Goal: Task Accomplishment & Management: Use online tool/utility

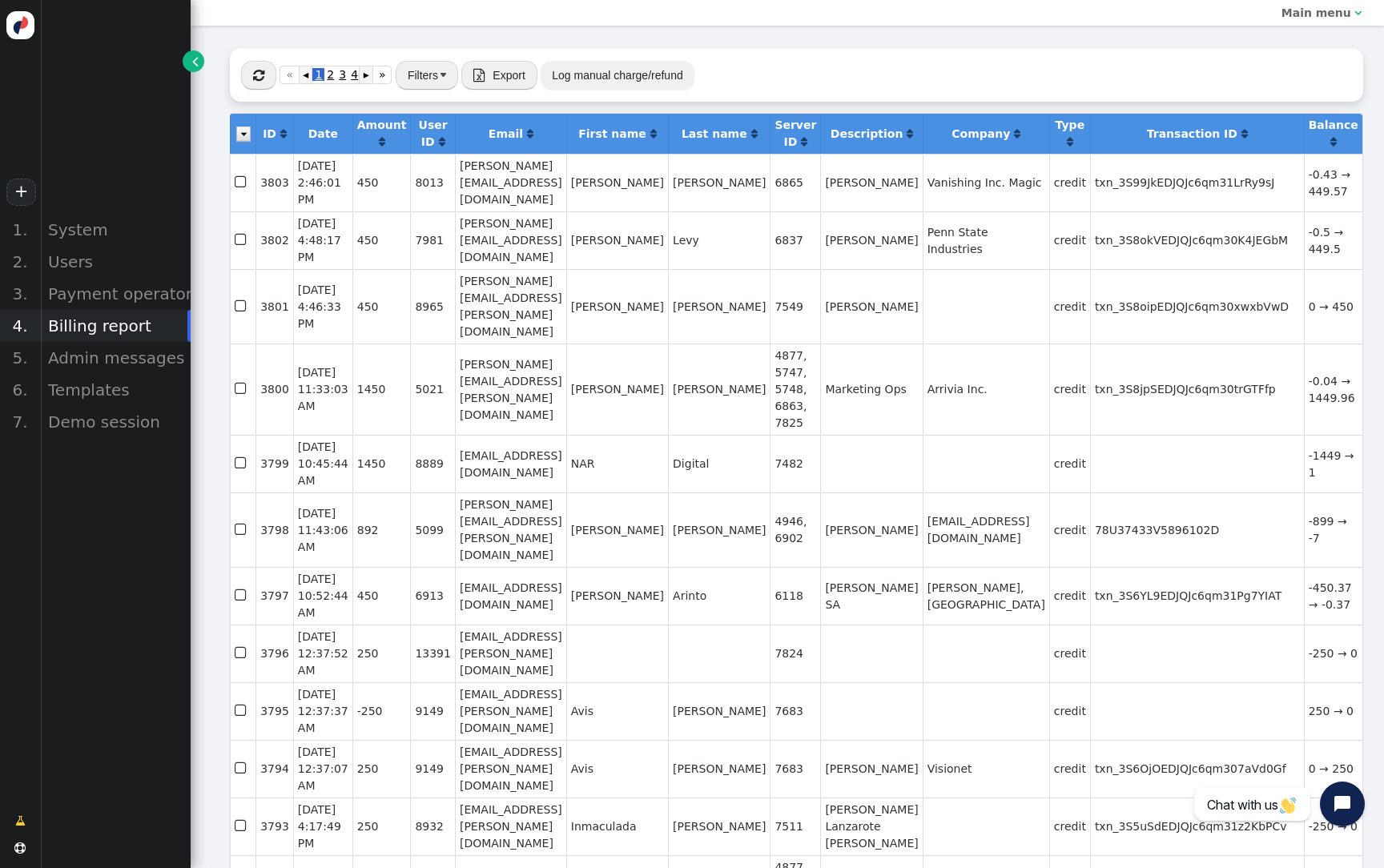
click at [262, 80] on span "" at bounding box center [259, 75] width 11 height 13
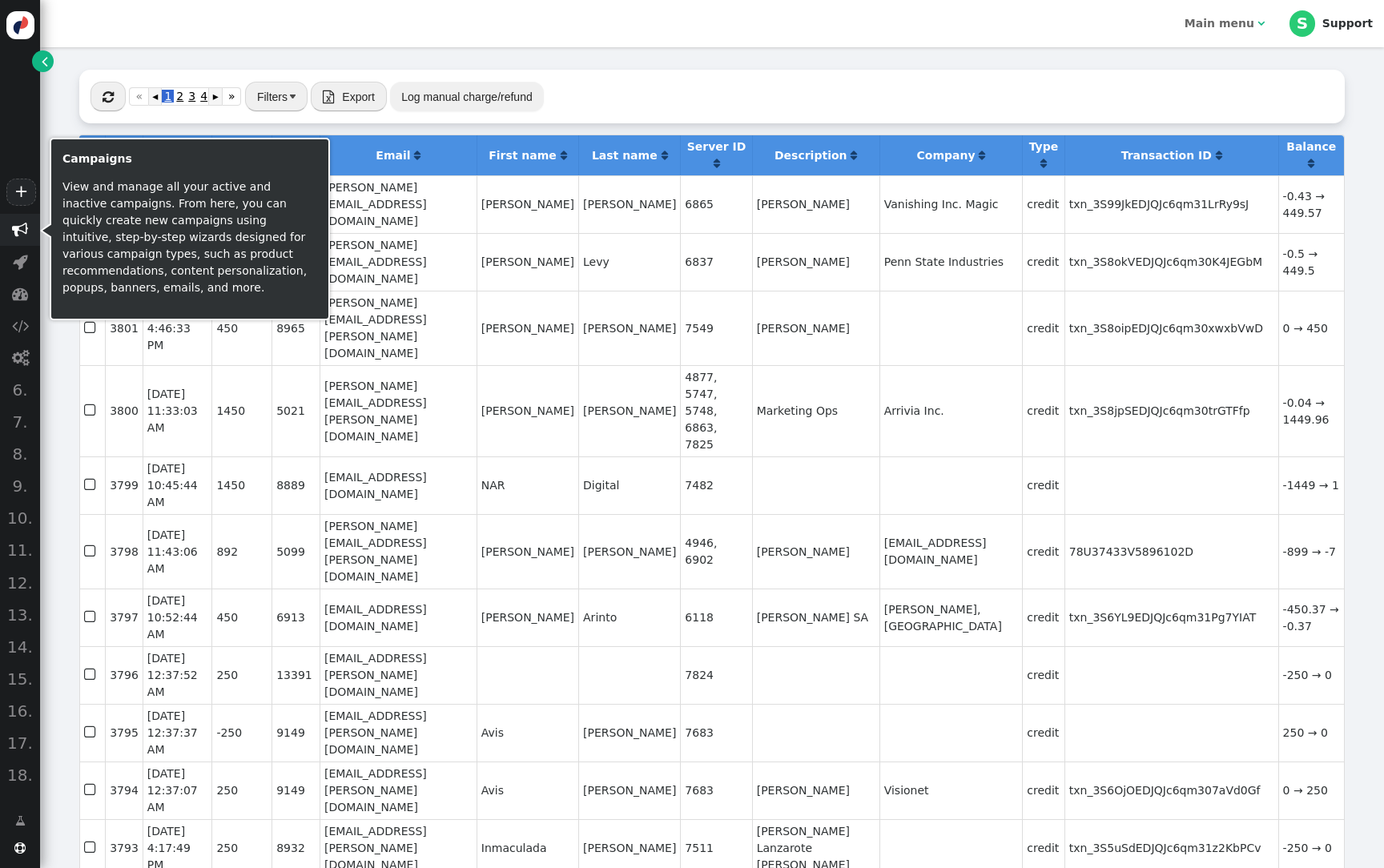
click at [25, 234] on span "" at bounding box center [20, 230] width 16 height 16
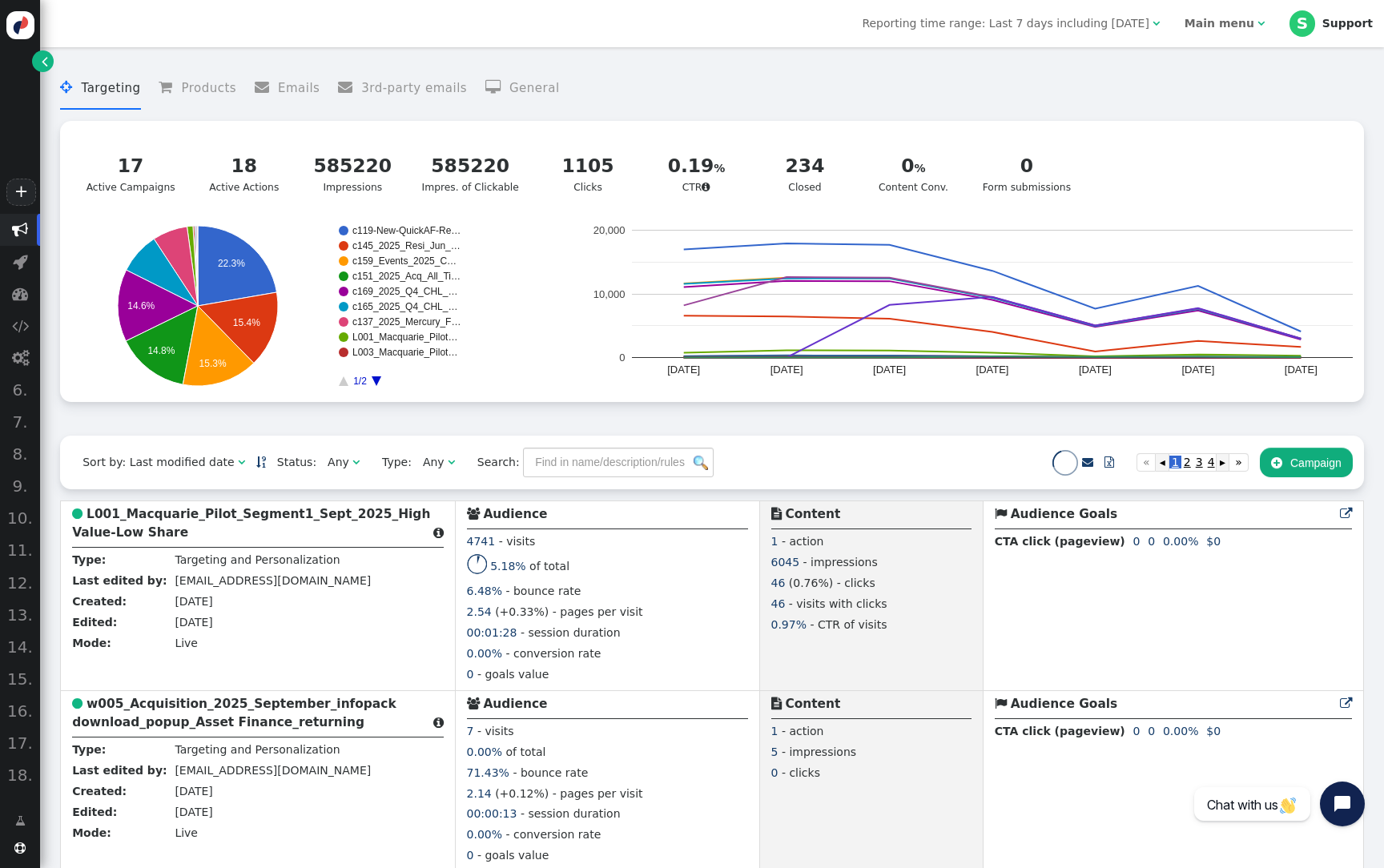
click at [46, 57] on span "" at bounding box center [45, 61] width 7 height 17
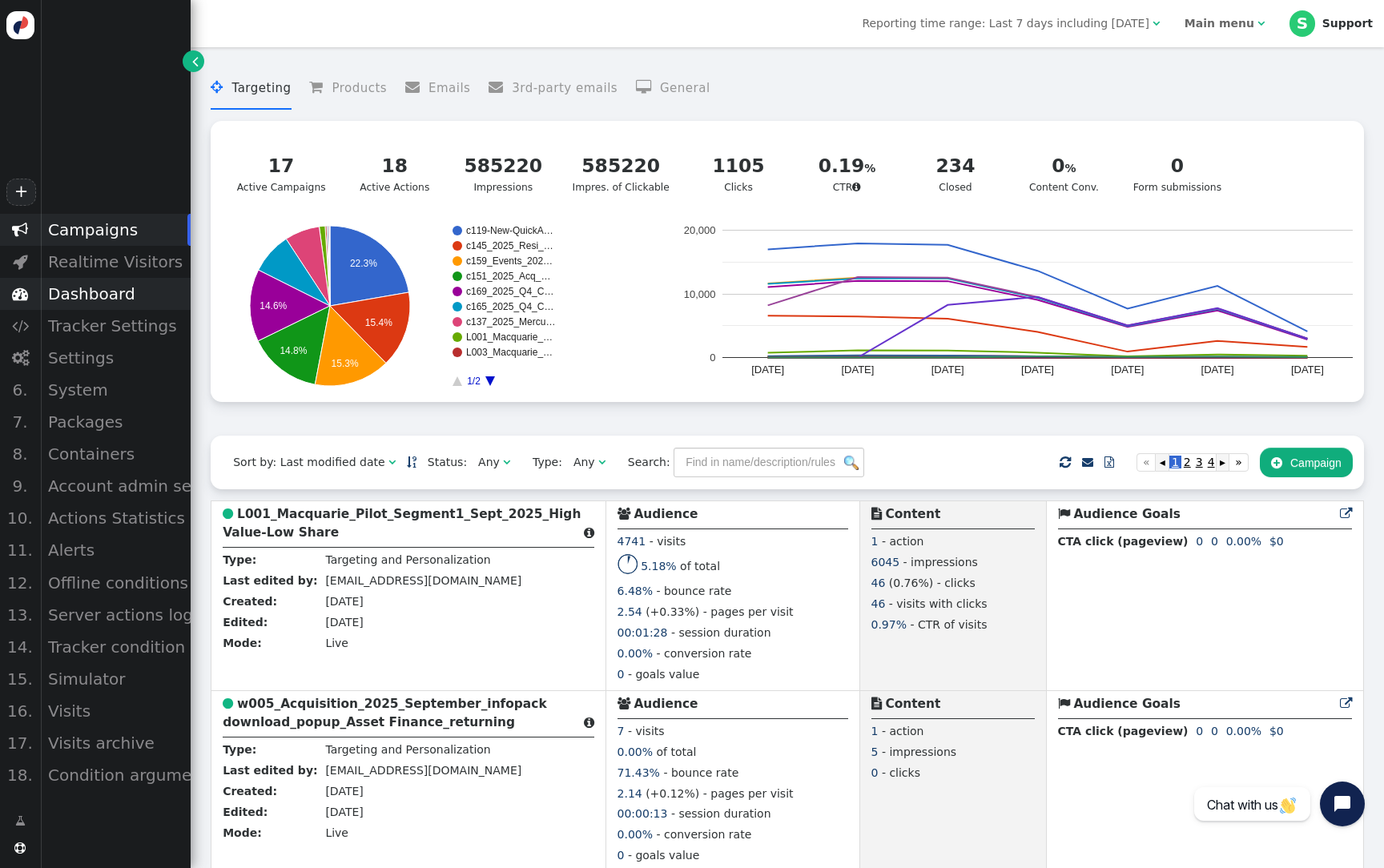
click at [110, 285] on div "Dashboard" at bounding box center [115, 293] width 150 height 32
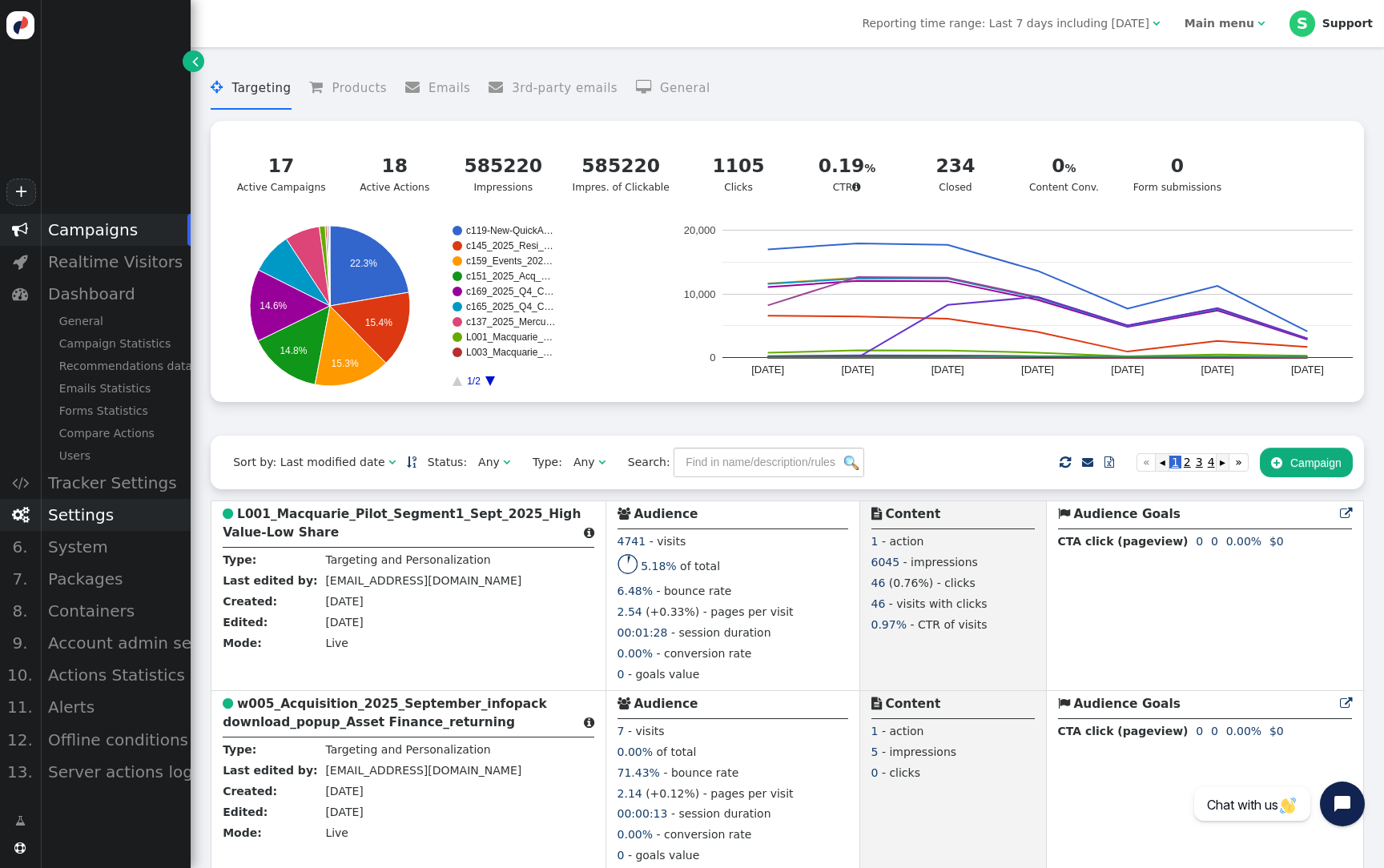
click at [108, 518] on div "Settings" at bounding box center [115, 514] width 150 height 32
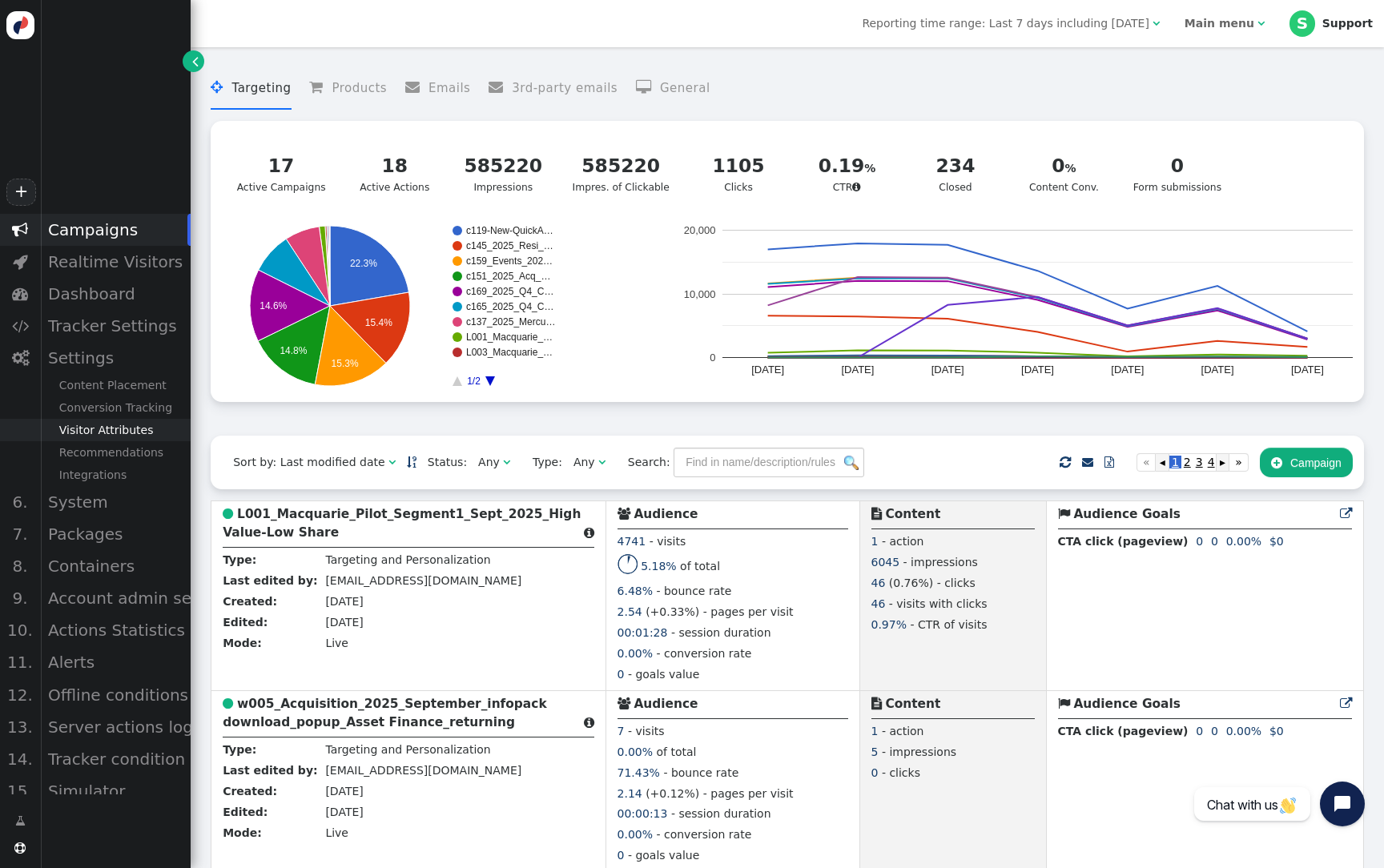
click at [123, 427] on div "Visitor Attributes" at bounding box center [115, 429] width 150 height 22
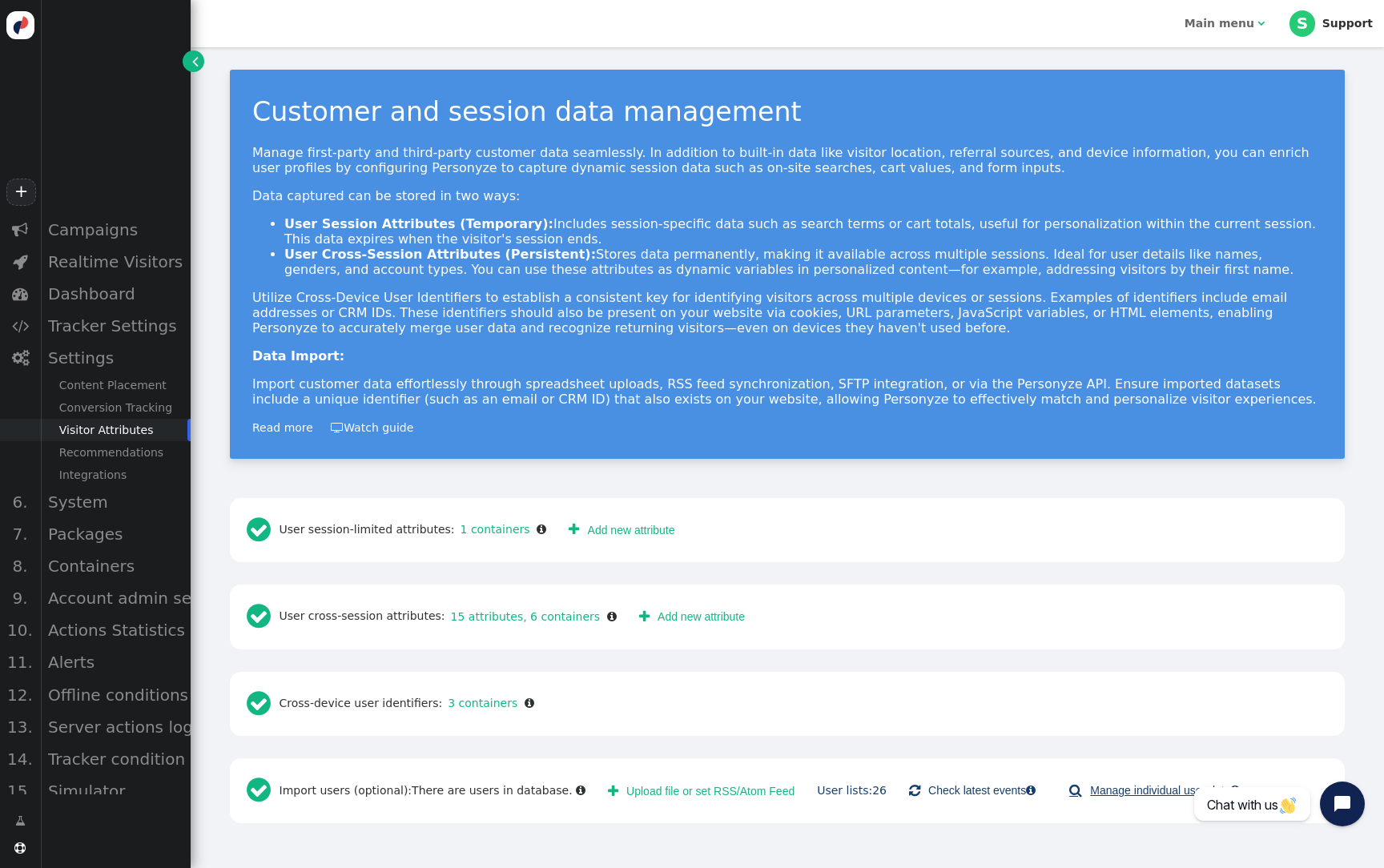
click at [1084, 781] on link " Manage individual user data " at bounding box center [1154, 790] width 193 height 29
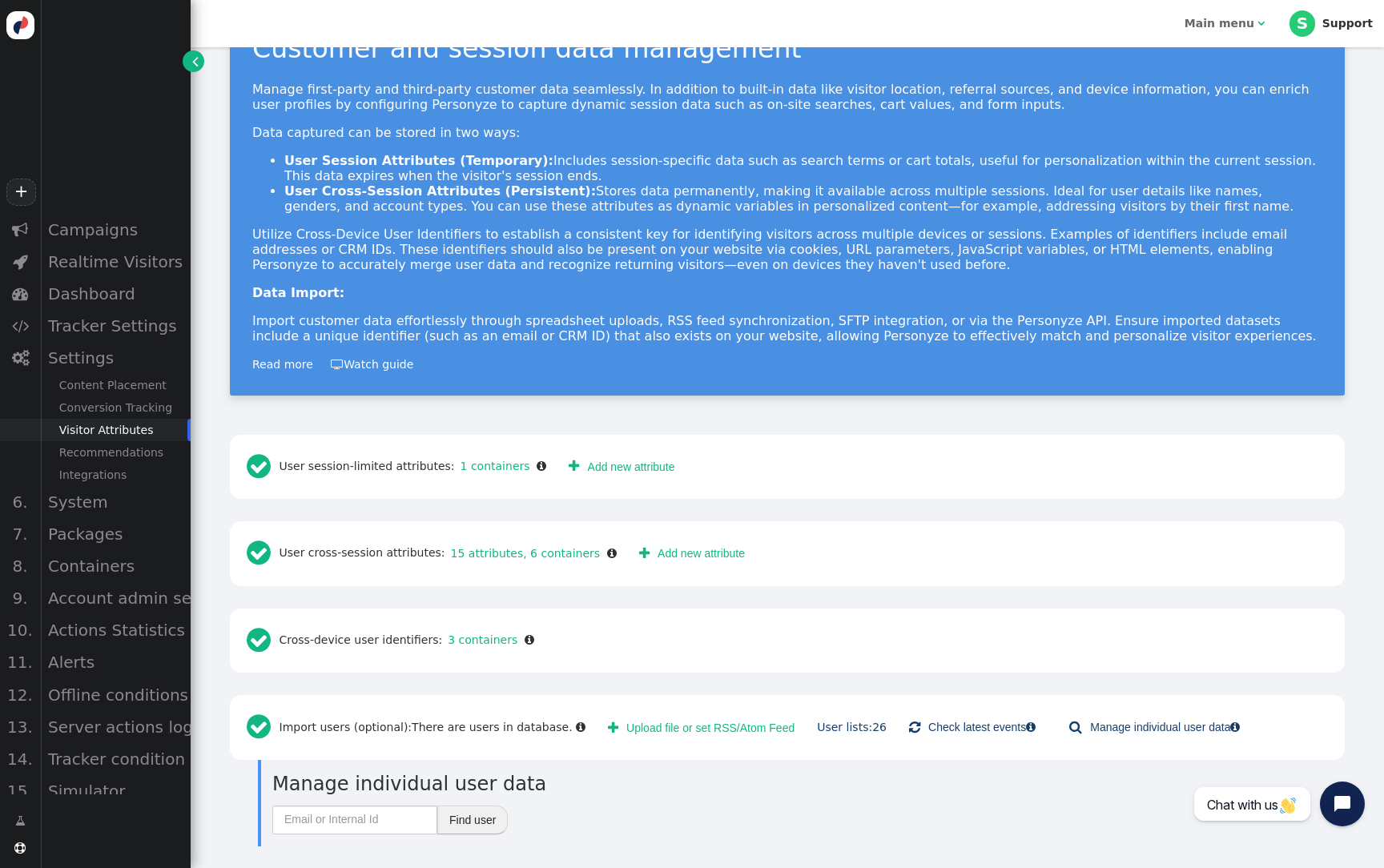
scroll to position [62, 0]
click at [372, 812] on input "text" at bounding box center [355, 820] width 165 height 29
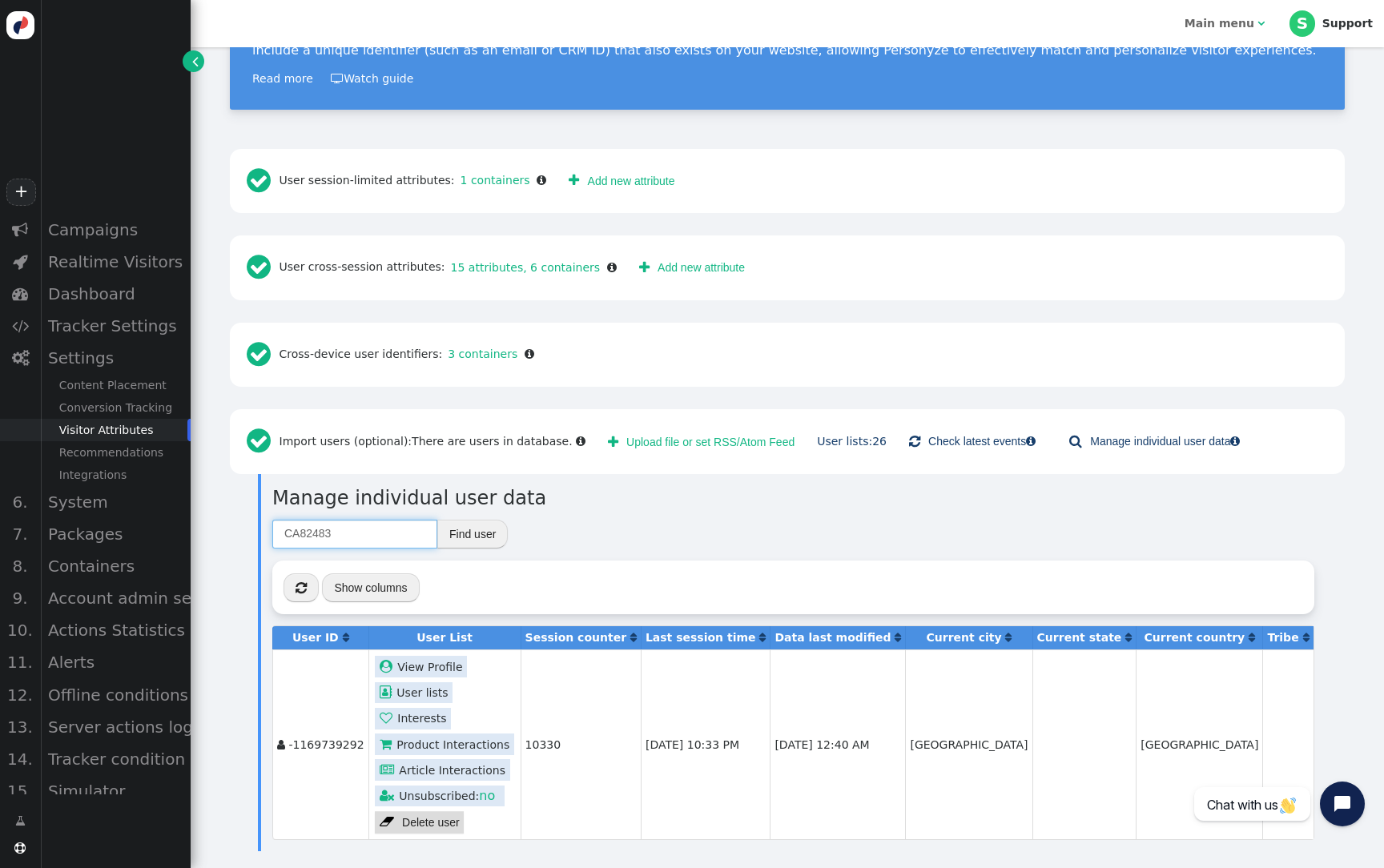
scroll to position [0, 0]
click at [427, 692] on link " User lists" at bounding box center [413, 693] width 78 height 21
click at [426, 691] on link " User lists" at bounding box center [413, 693] width 78 height 21
click at [521, 693] on td "10330" at bounding box center [580, 743] width 120 height 189
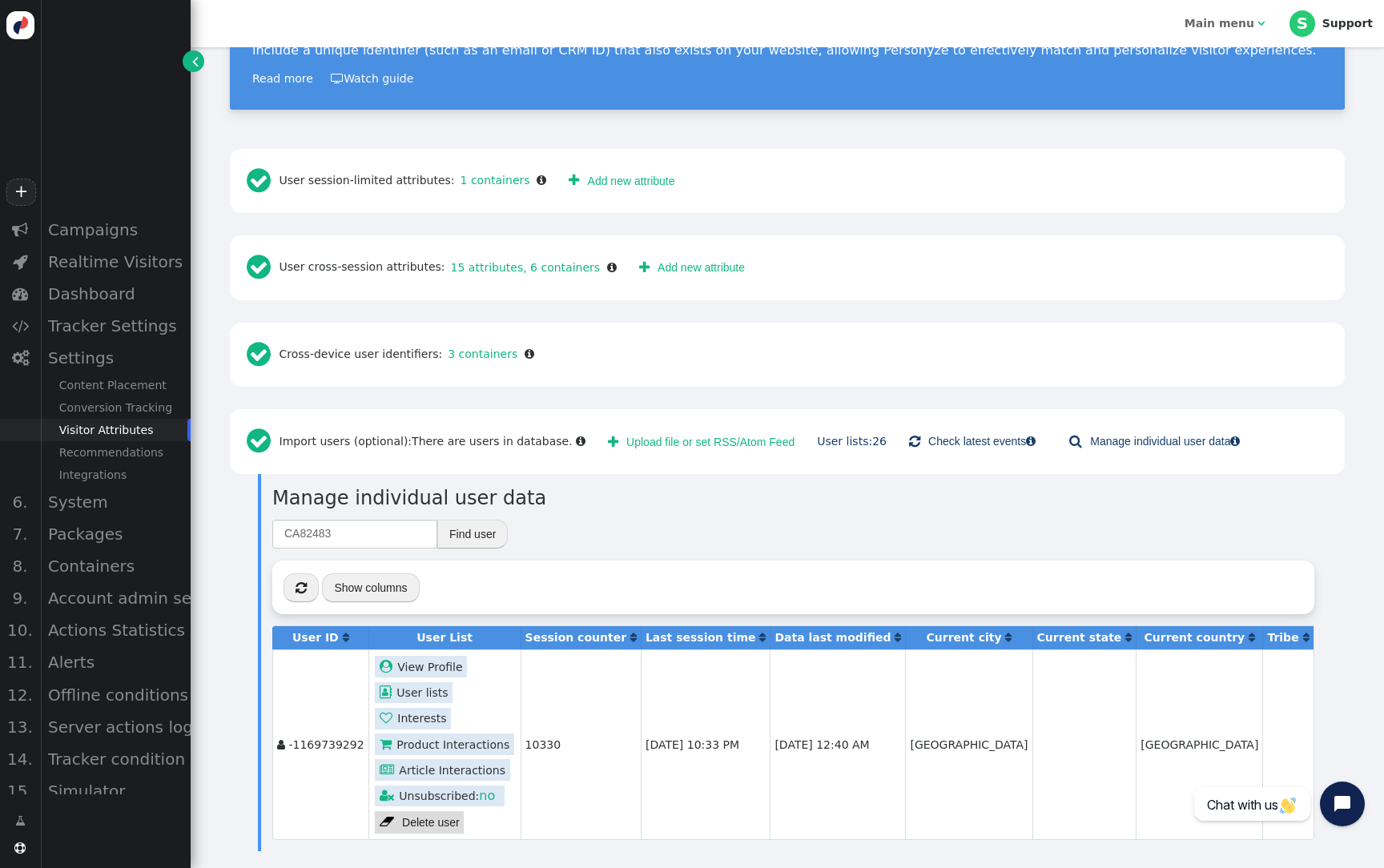
click at [443, 663] on link " View Profile" at bounding box center [420, 666] width 92 height 21
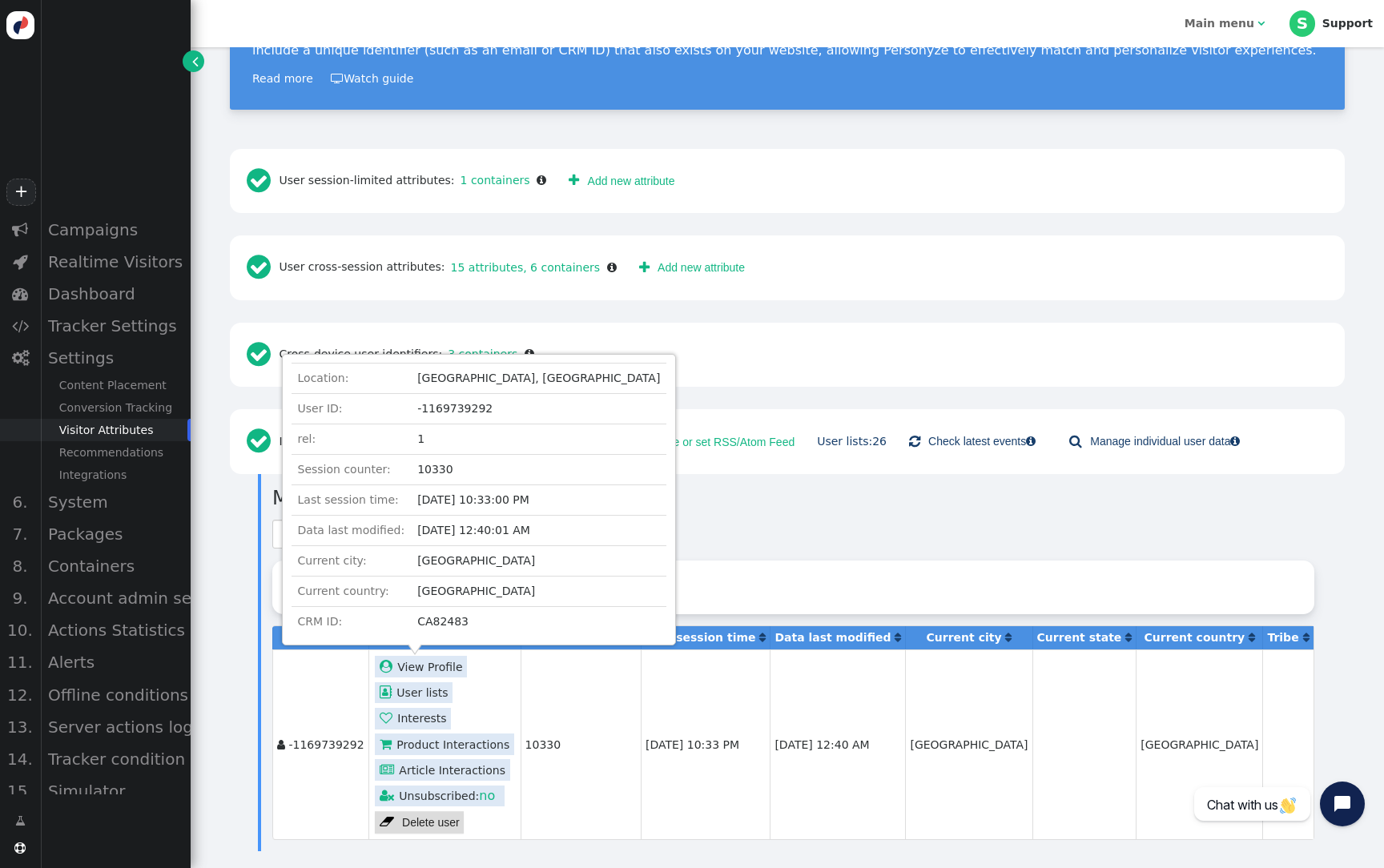
click at [655, 728] on td "[DATE] 10:33 PM" at bounding box center [705, 743] width 129 height 189
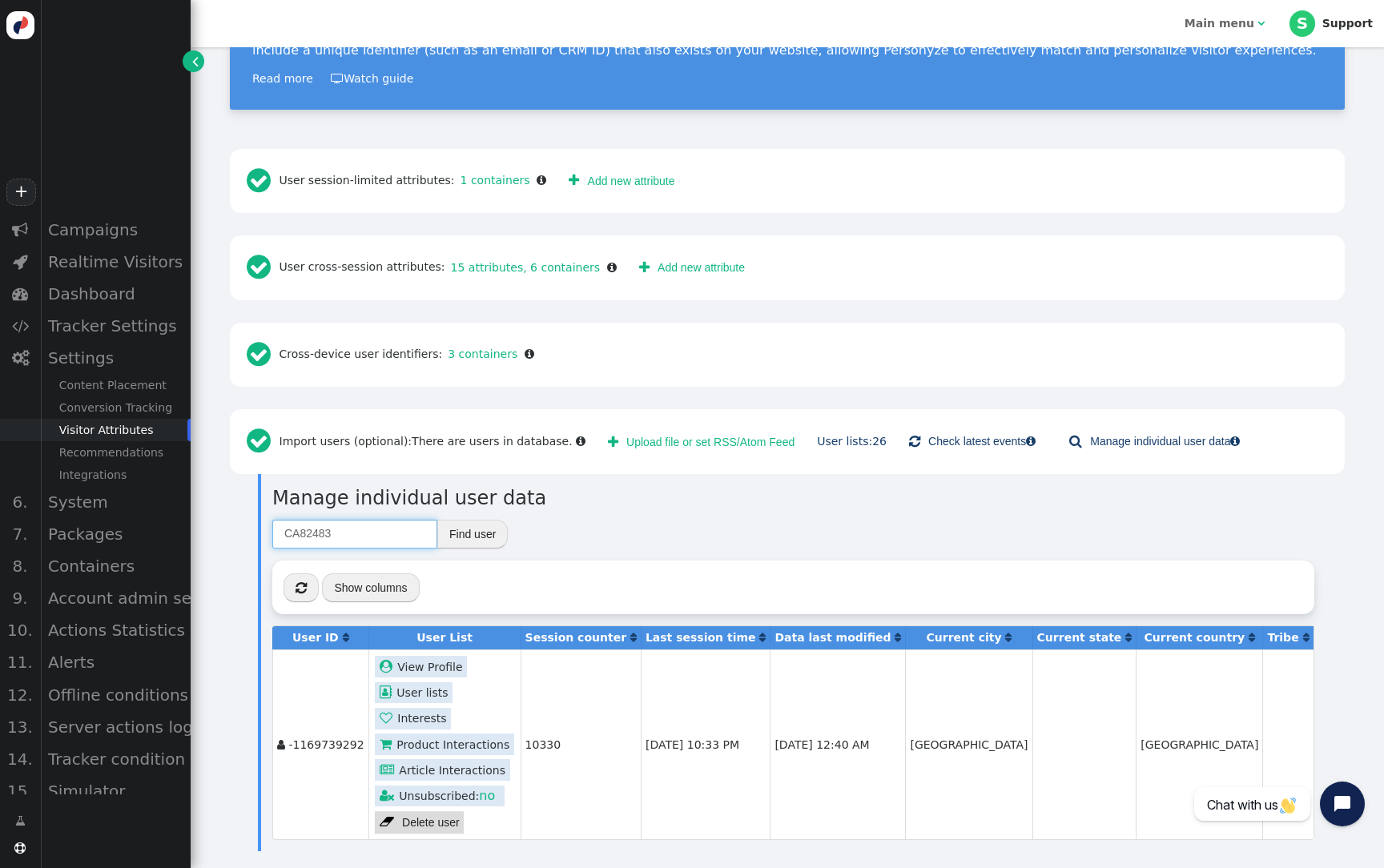
click at [326, 534] on input "CA82483" at bounding box center [355, 534] width 165 height 29
type input "CA82485"
click at [417, 693] on link " User lists" at bounding box center [410, 693] width 78 height 21
click at [416, 693] on link " User lists" at bounding box center [410, 693] width 78 height 21
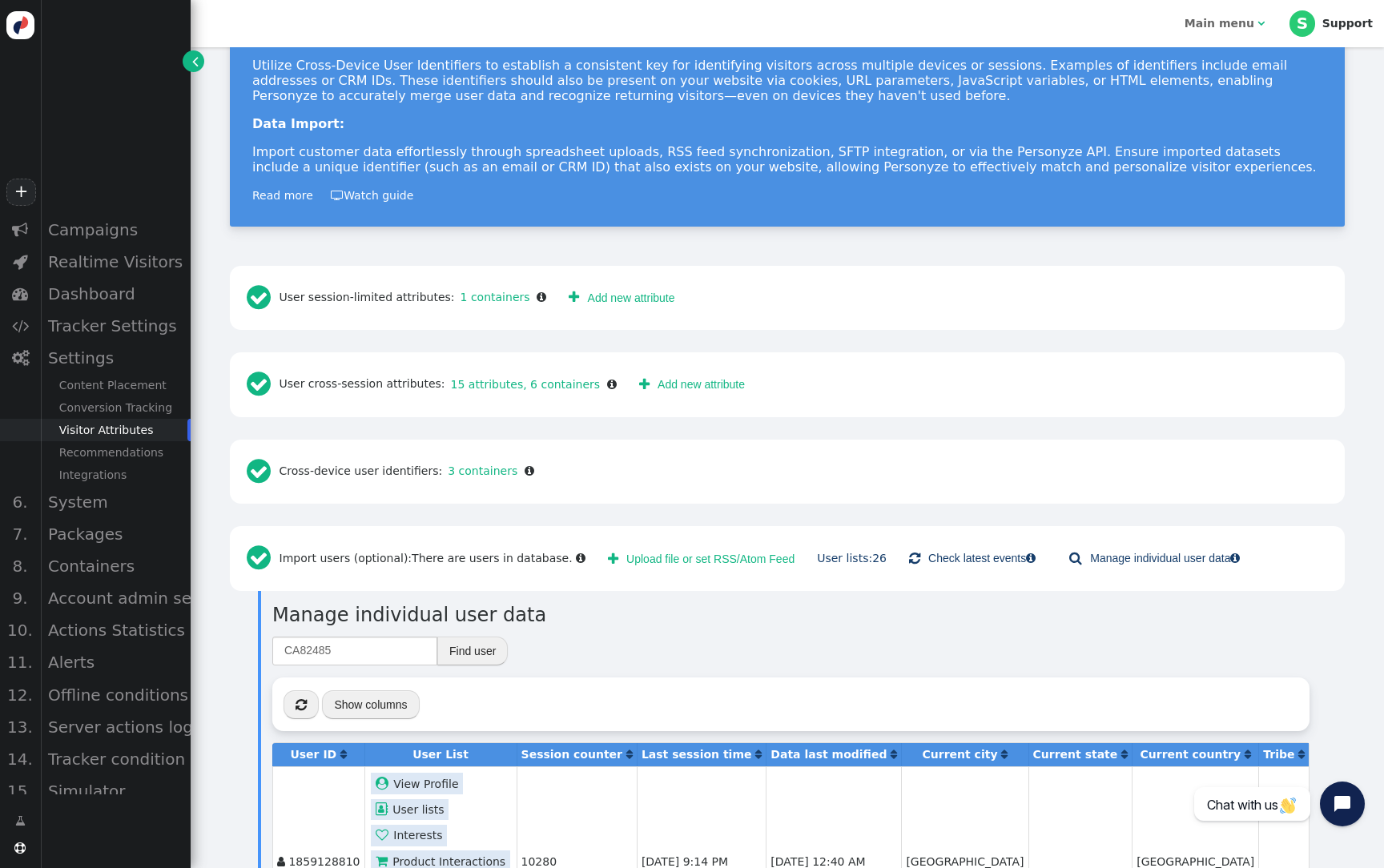
scroll to position [174, 0]
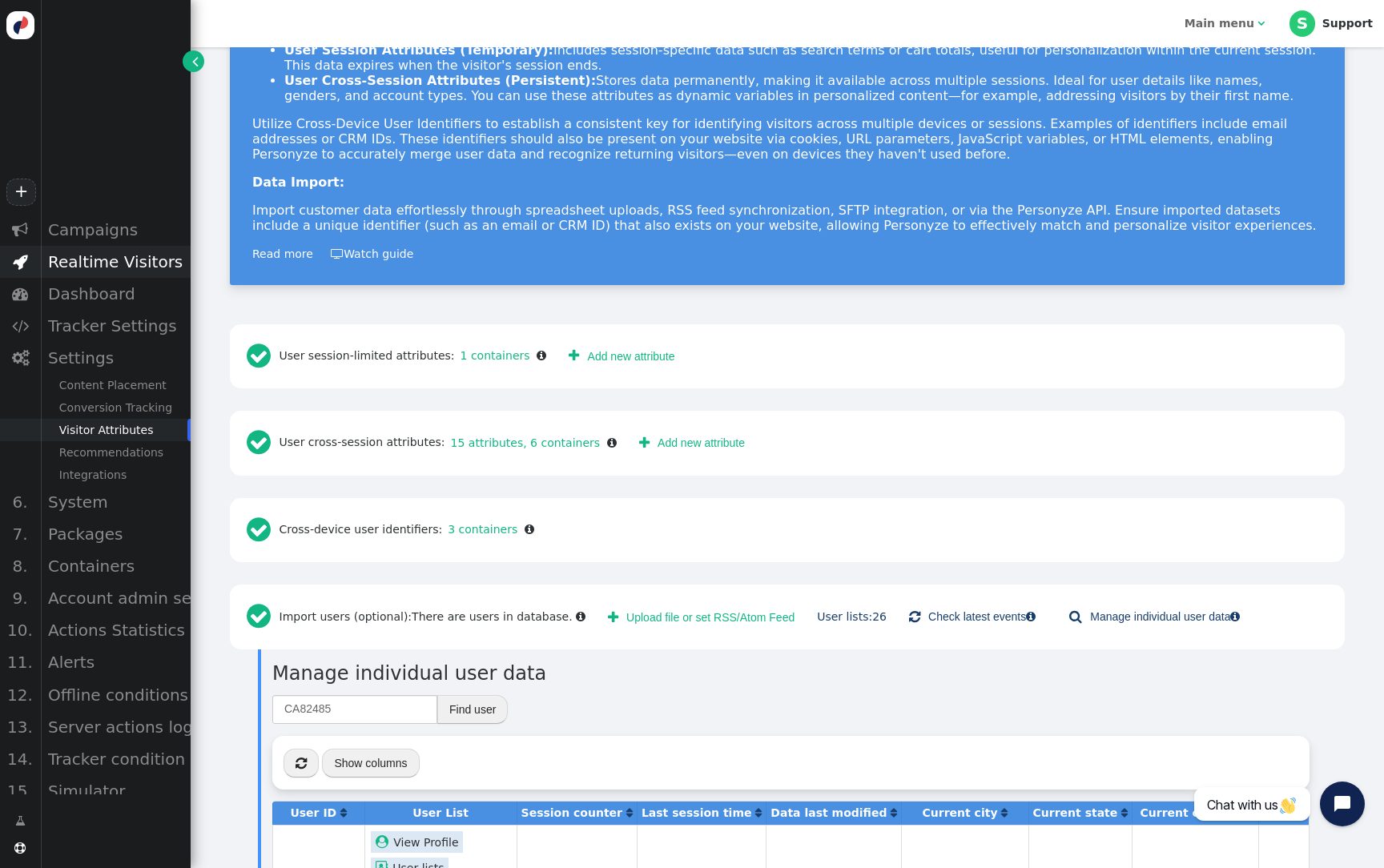
click at [133, 259] on div "Realtime Visitors" at bounding box center [115, 262] width 150 height 32
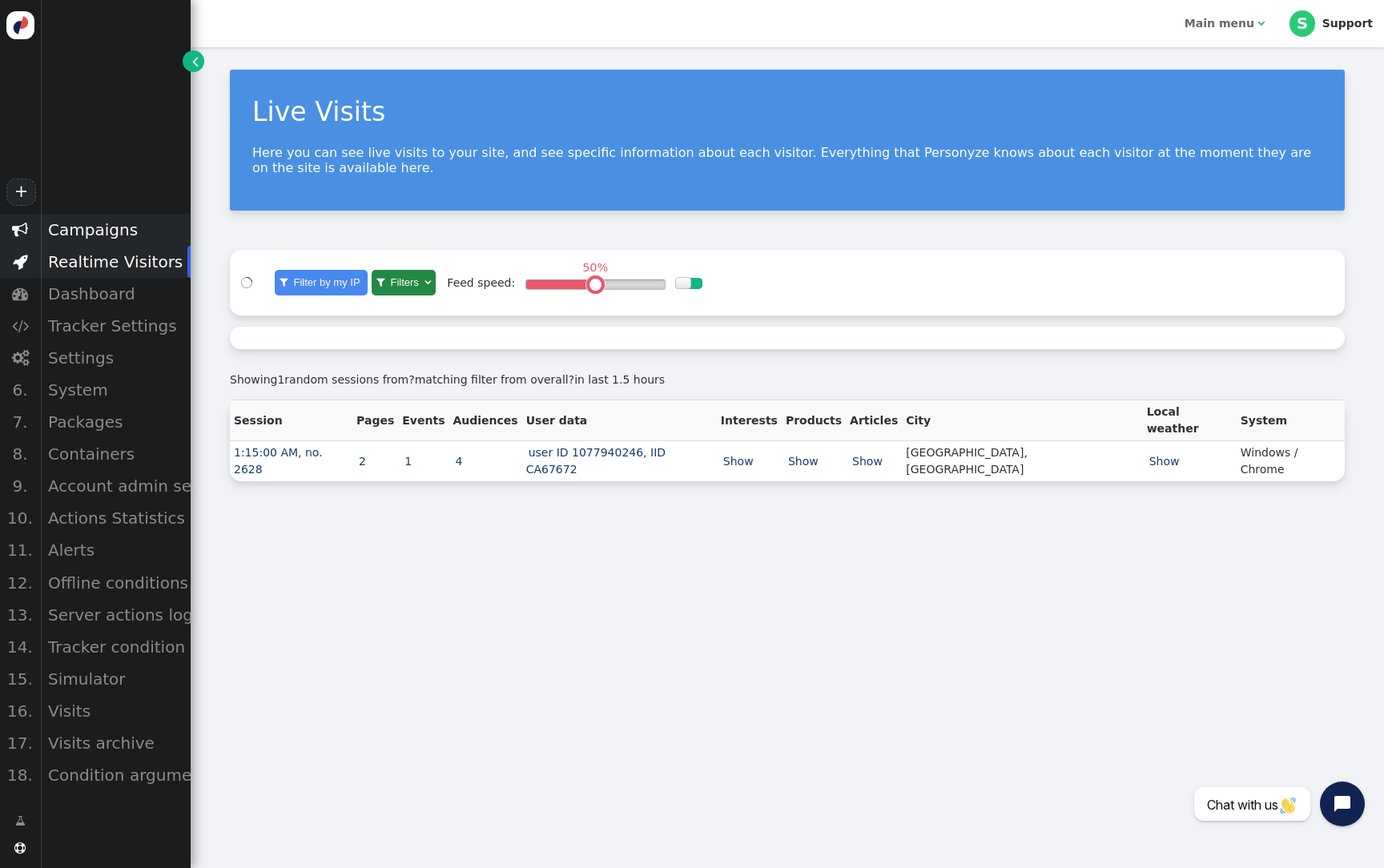
click at [124, 233] on div "Campaigns" at bounding box center [115, 230] width 150 height 32
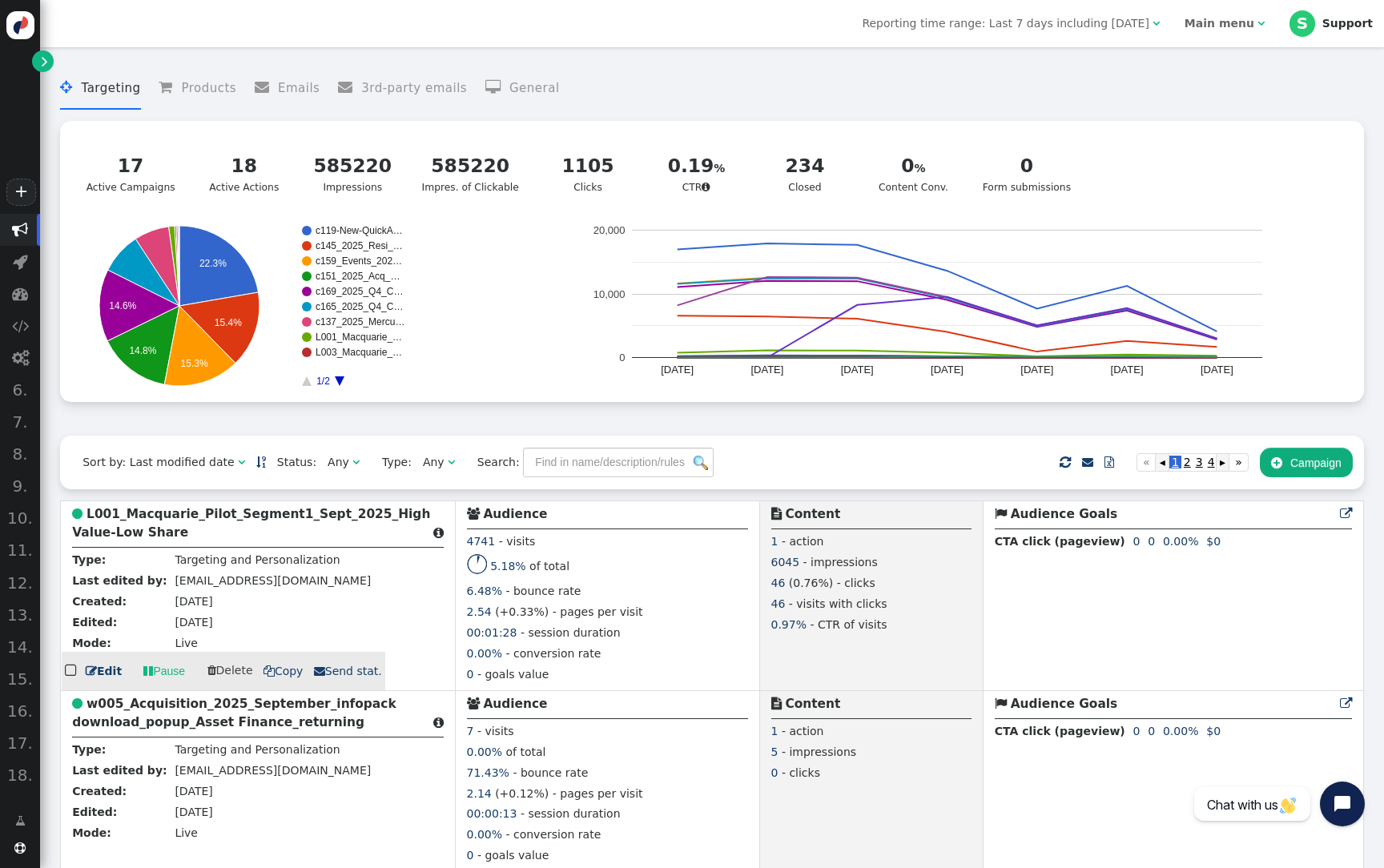
click at [249, 523] on b "L001_Macquarie_Pilot_Segment1_Sept_2025_High Value-Low Share" at bounding box center [251, 523] width 358 height 33
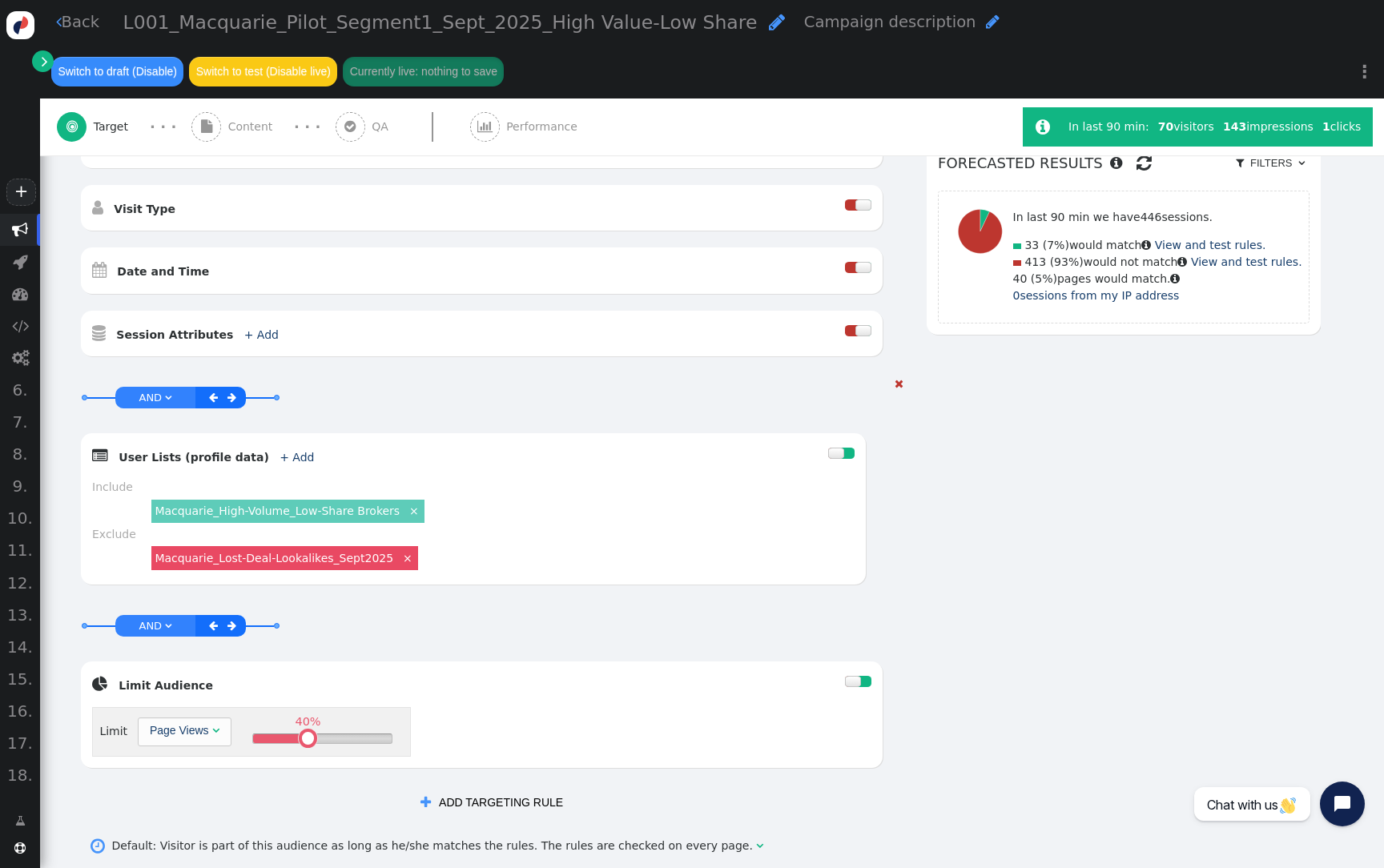
scroll to position [408, 0]
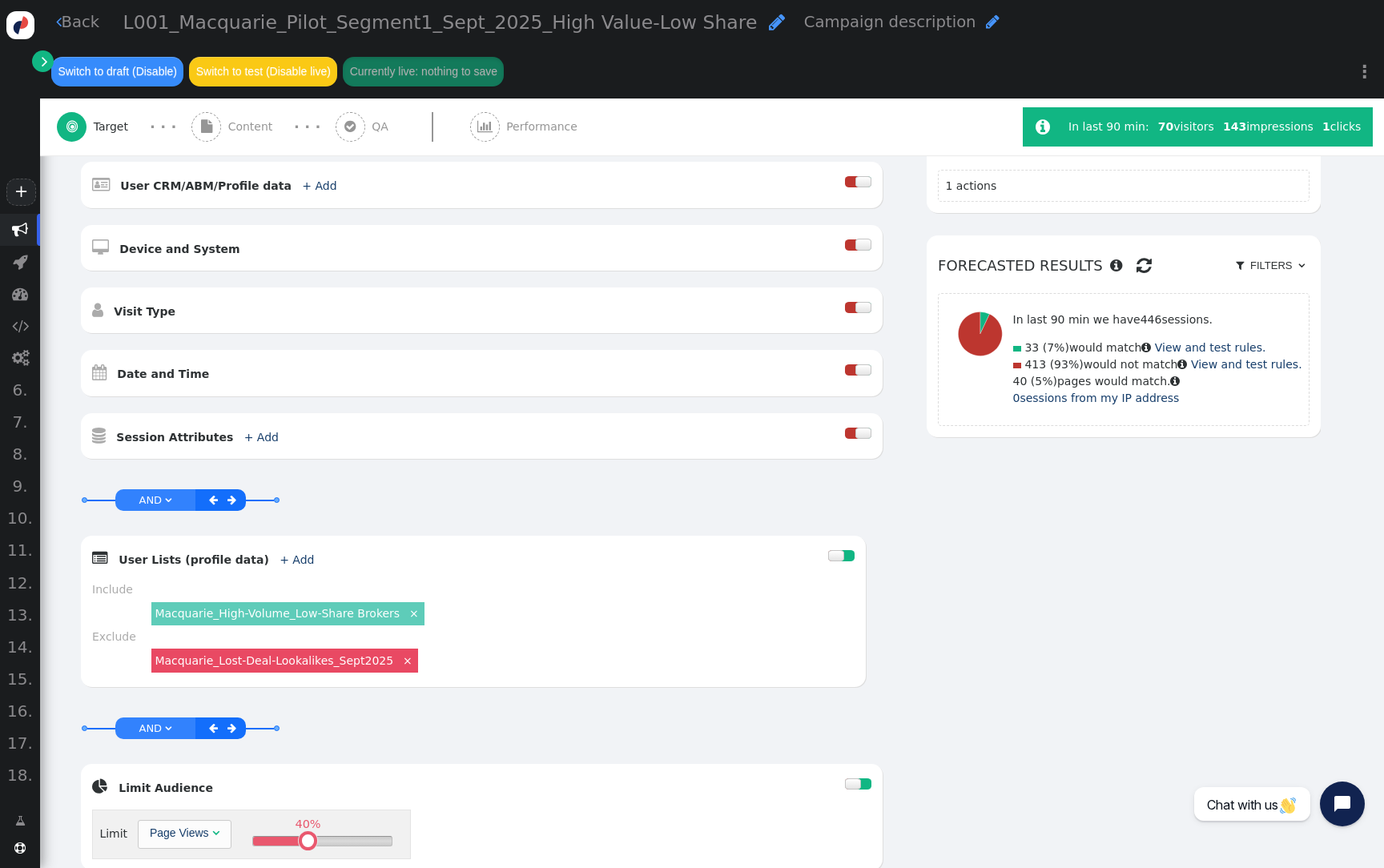
click at [1370, 75] on link "⋮" at bounding box center [1364, 72] width 38 height 47
click at [1301, 118] on td "(testing+production)" at bounding box center [1301, 125] width 104 height 17
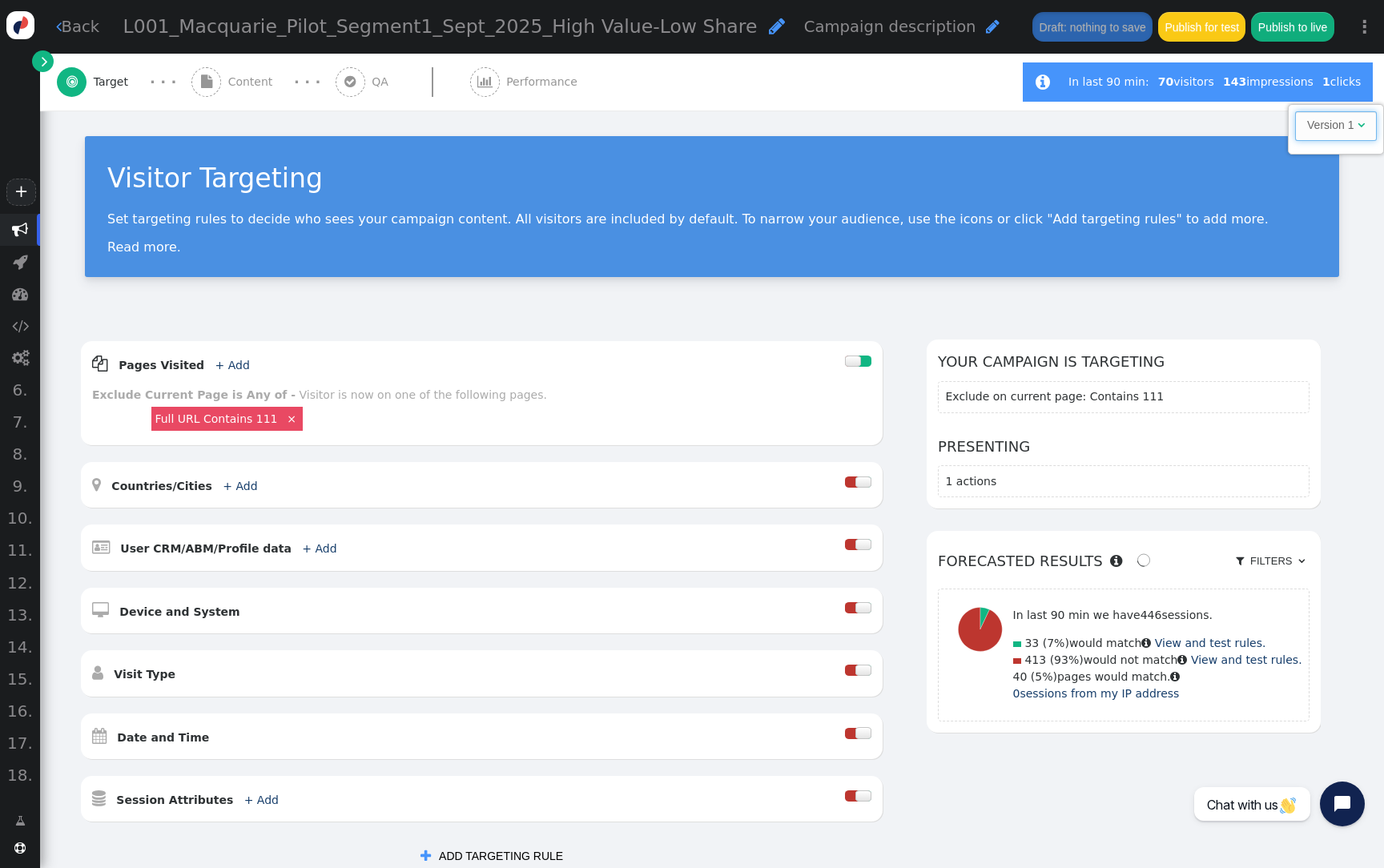
scroll to position [0, 0]
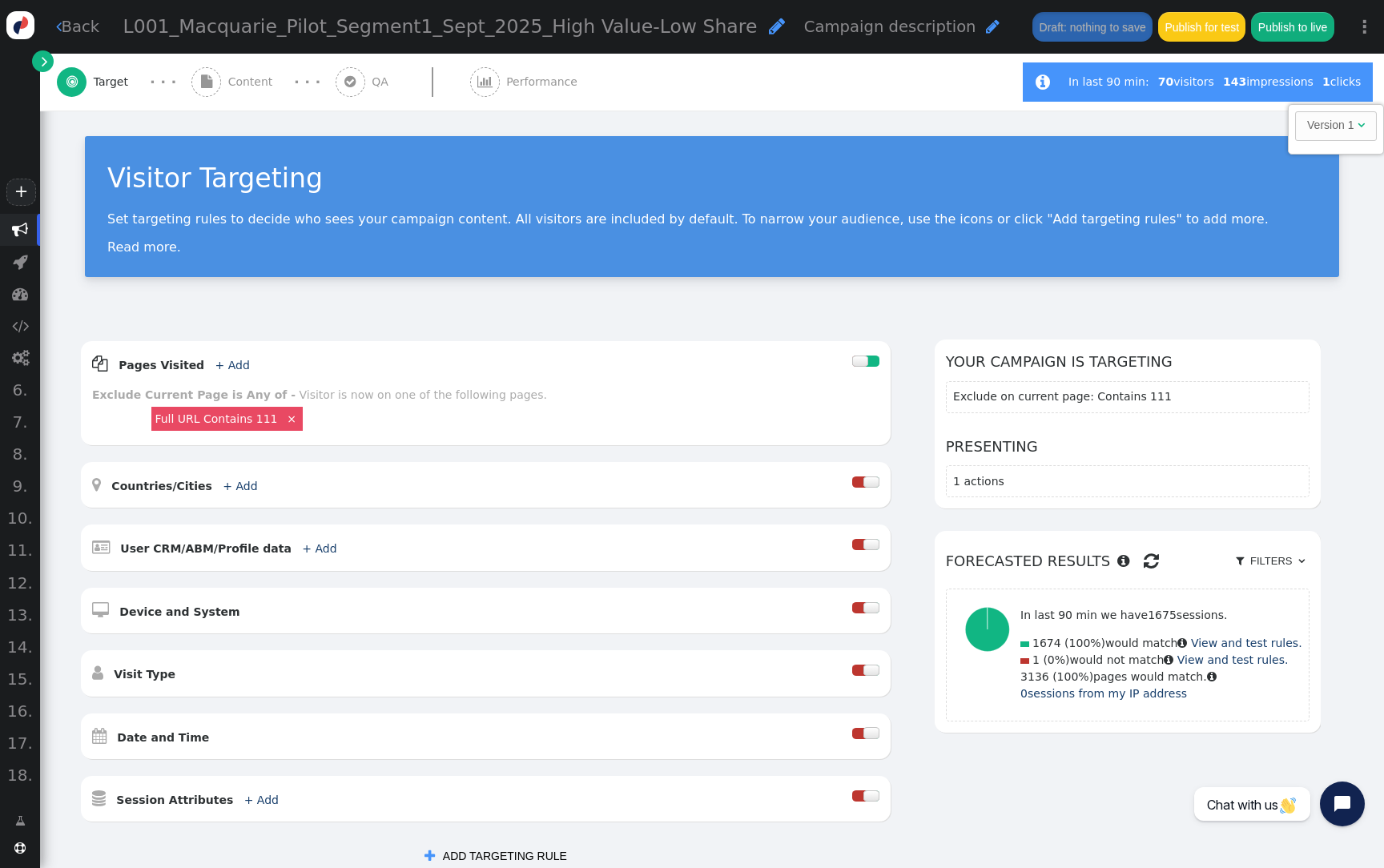
click at [1370, 30] on link "⋮" at bounding box center [1364, 27] width 38 height 47
click at [1366, 33] on link "⋮" at bounding box center [1364, 27] width 38 height 47
click at [1336, 81] on td "Version 1" at bounding box center [1330, 81] width 47 height 17
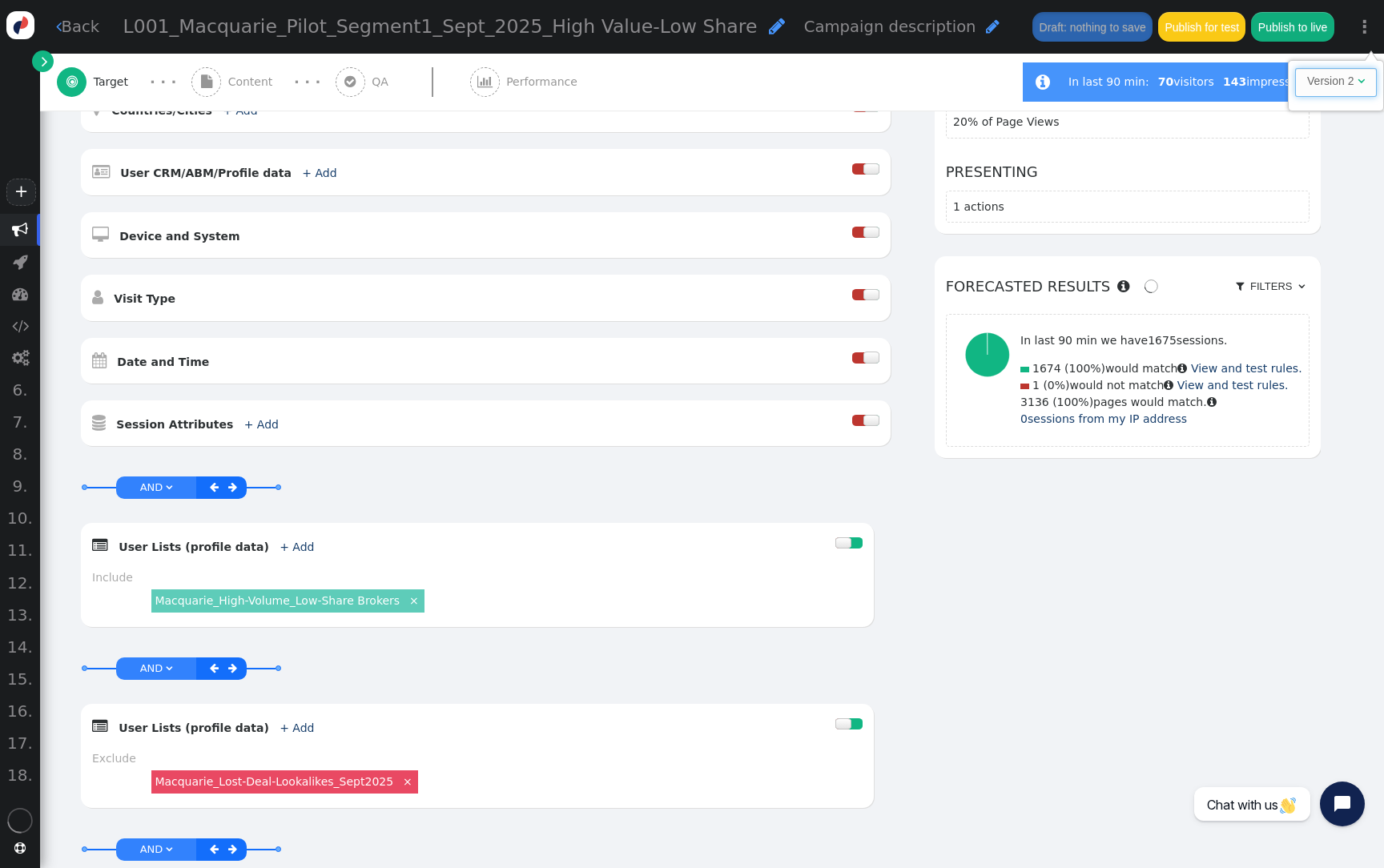
scroll to position [381, 0]
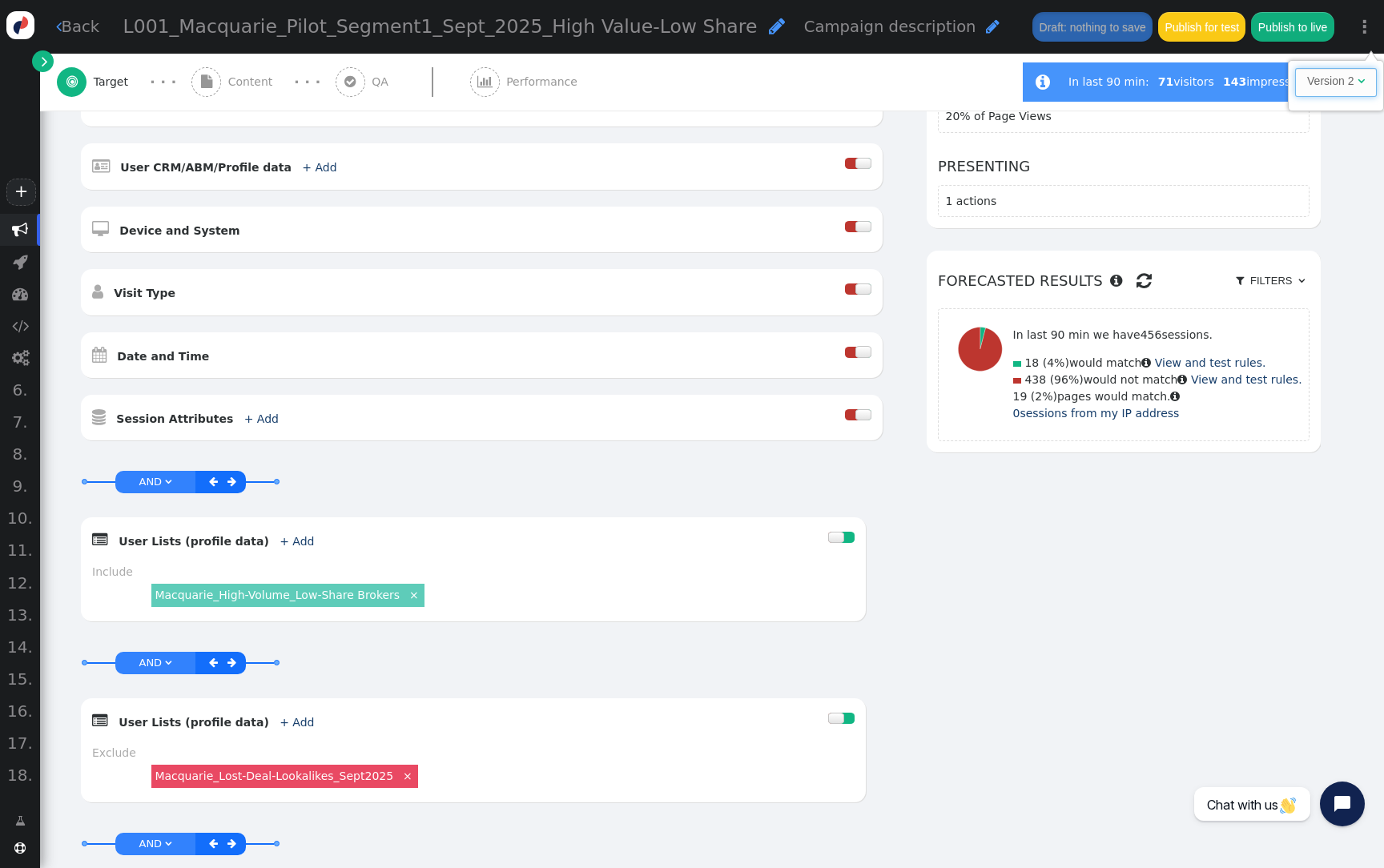
click at [1319, 87] on td "Version 2" at bounding box center [1330, 81] width 47 height 17
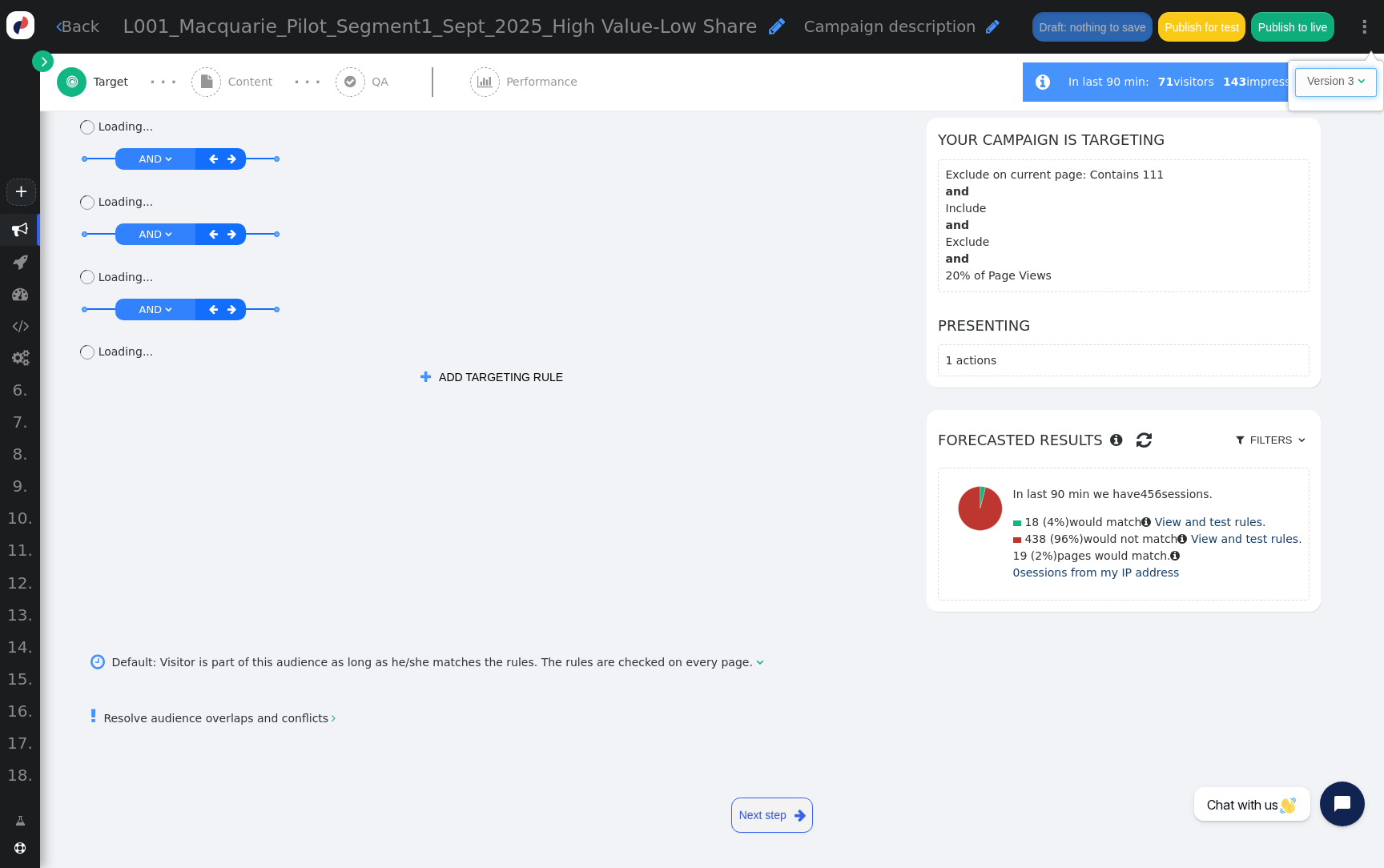
scroll to position [221, 0]
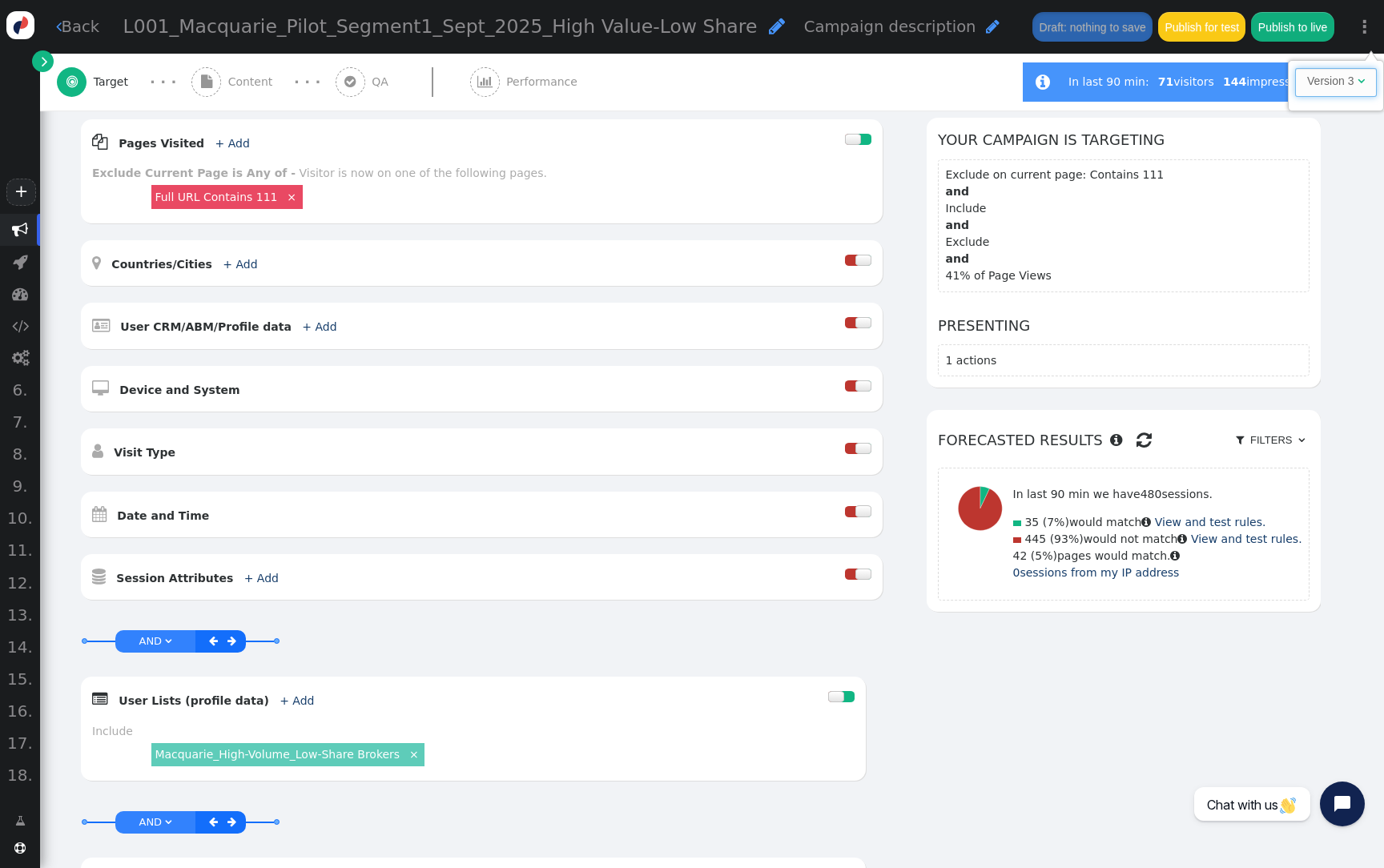
click at [1345, 96] on span "Version 3 " at bounding box center [1336, 82] width 82 height 29
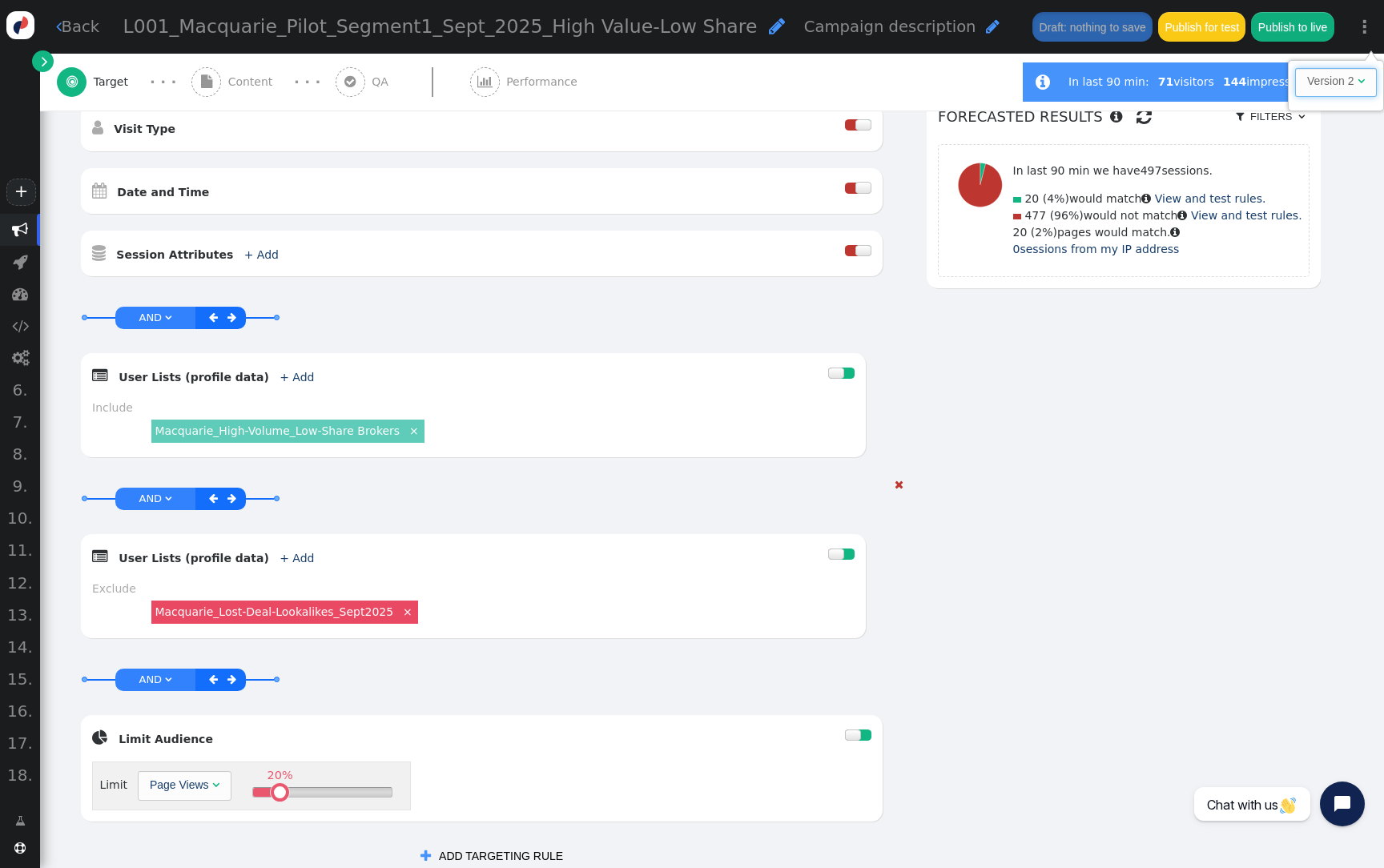
scroll to position [544, 0]
click at [1350, 77] on td "Version 2" at bounding box center [1330, 81] width 47 height 17
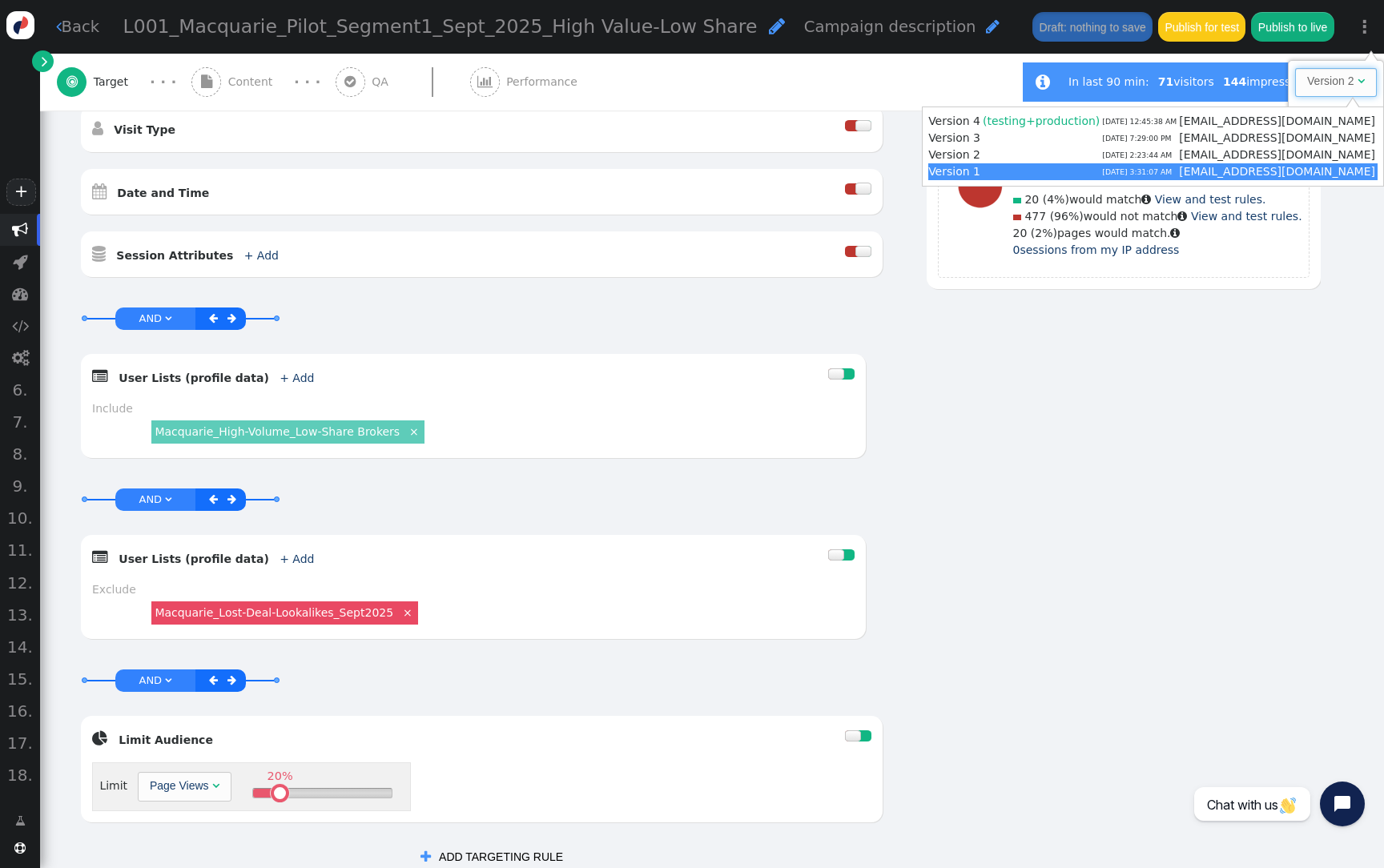
click at [1091, 450] on div "AND OR XOR AND     Pages Visited + Add  Include Current Page is Any of - V…" at bounding box center [700, 333] width 1241 height 1078
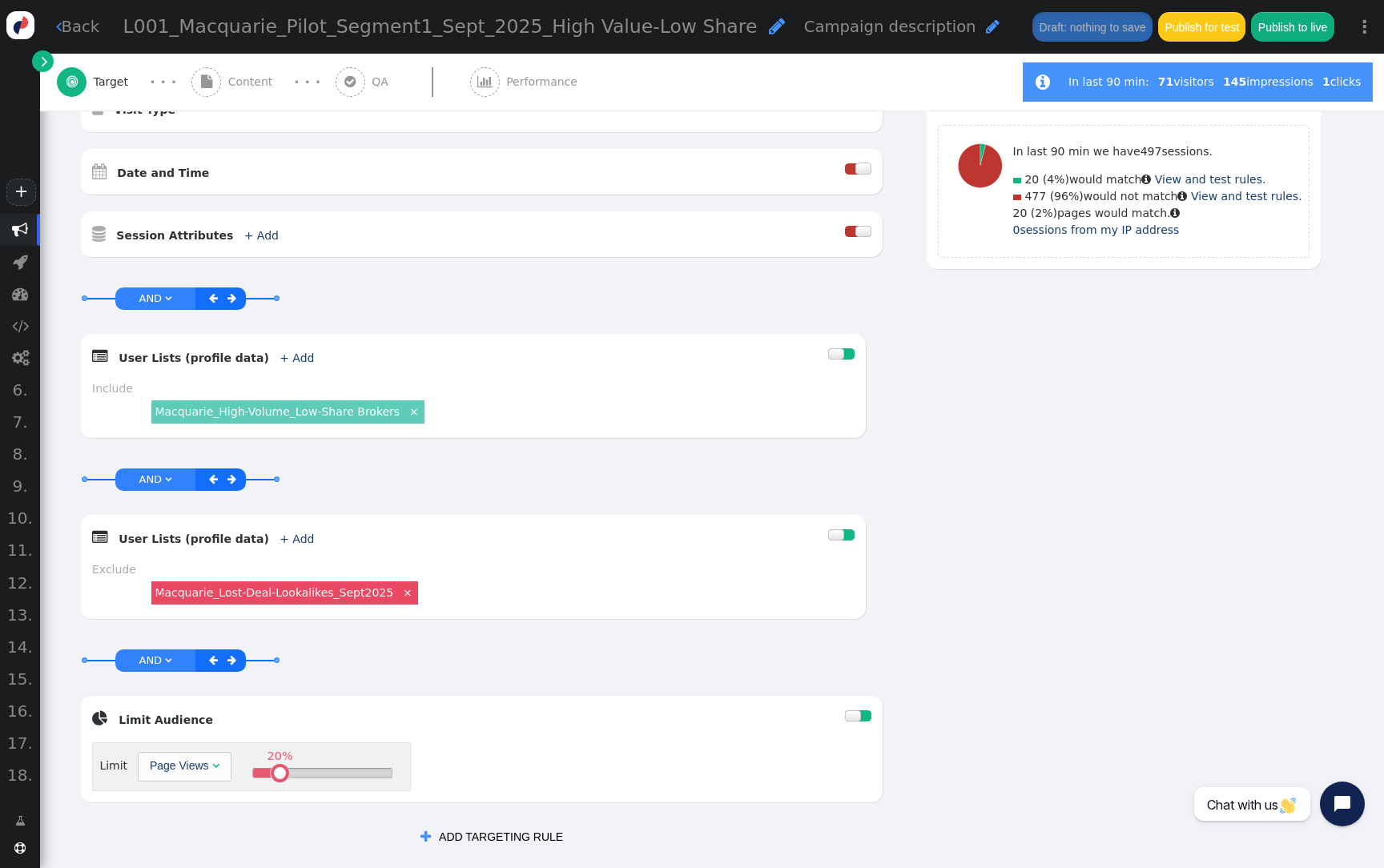
scroll to position [570, 0]
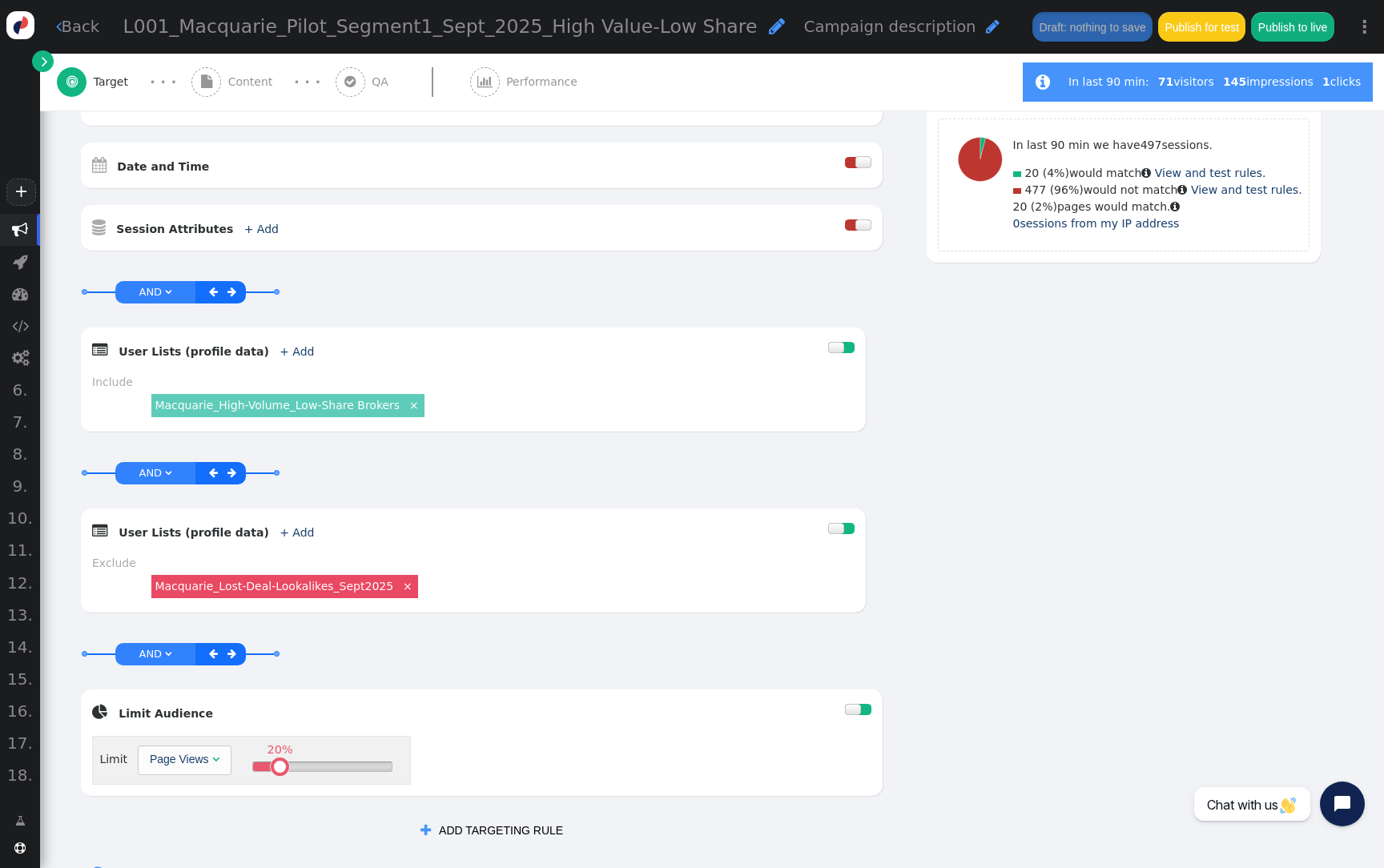
click at [1360, 19] on link "⋮" at bounding box center [1364, 27] width 38 height 47
click at [1316, 73] on td "Version 2" at bounding box center [1330, 81] width 47 height 17
click at [929, 338] on div "AND OR XOR AND     Pages Visited + Add  Include Current Page is Any of - V…" at bounding box center [700, 307] width 1241 height 1078
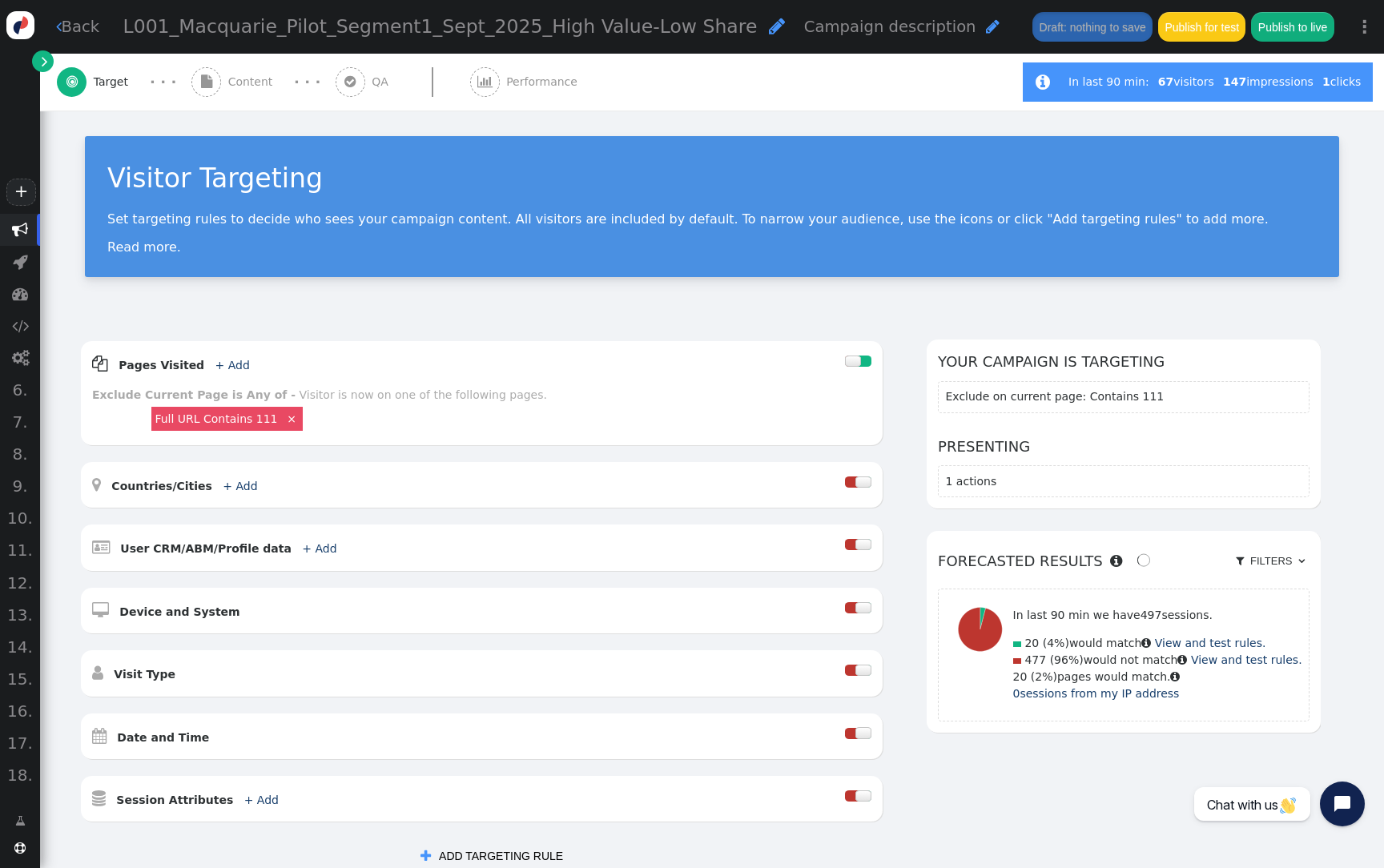
scroll to position [0, 0]
click at [1372, 31] on link "⋮" at bounding box center [1364, 27] width 38 height 47
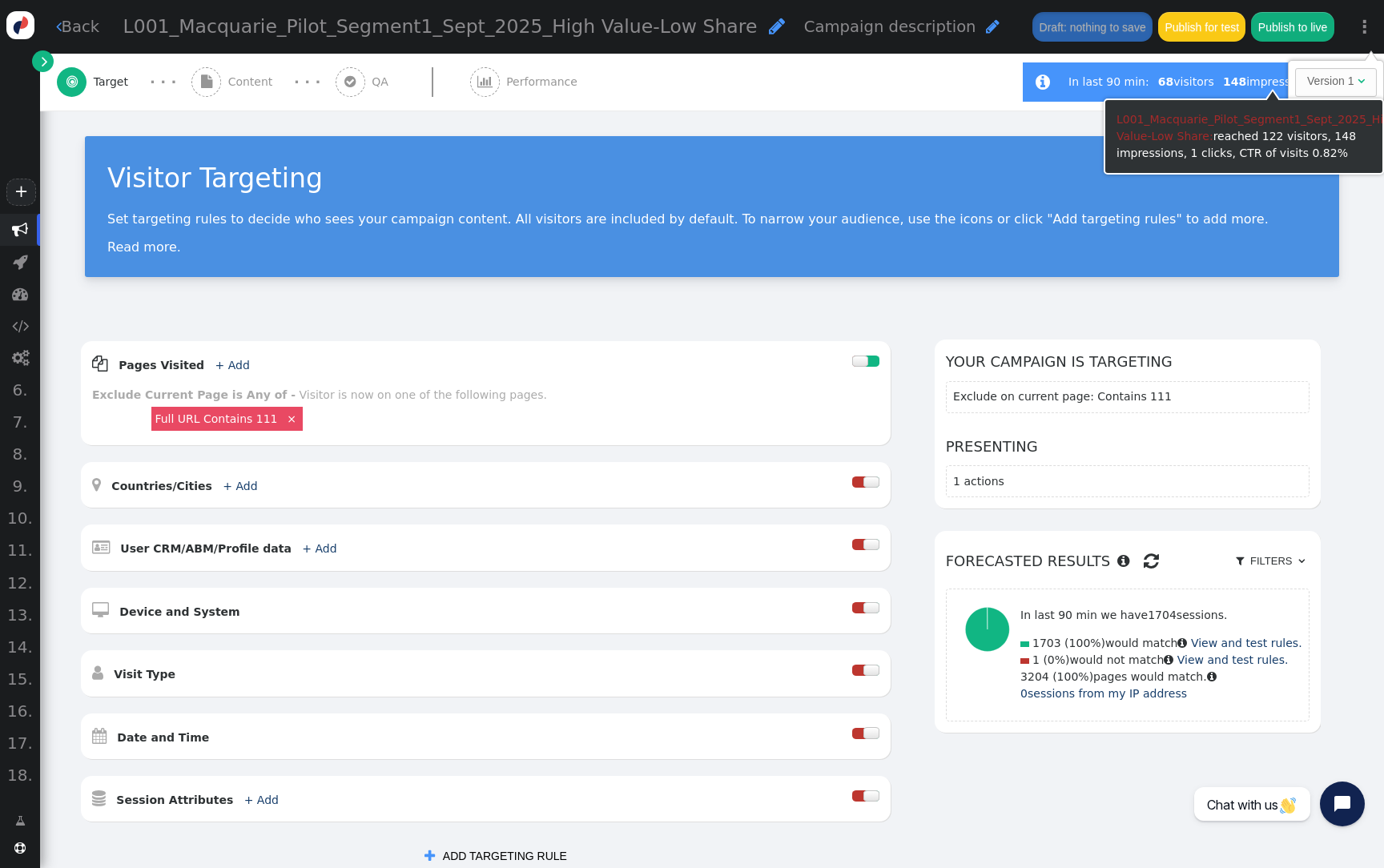
click at [1326, 84] on td "Version 1" at bounding box center [1330, 81] width 47 height 17
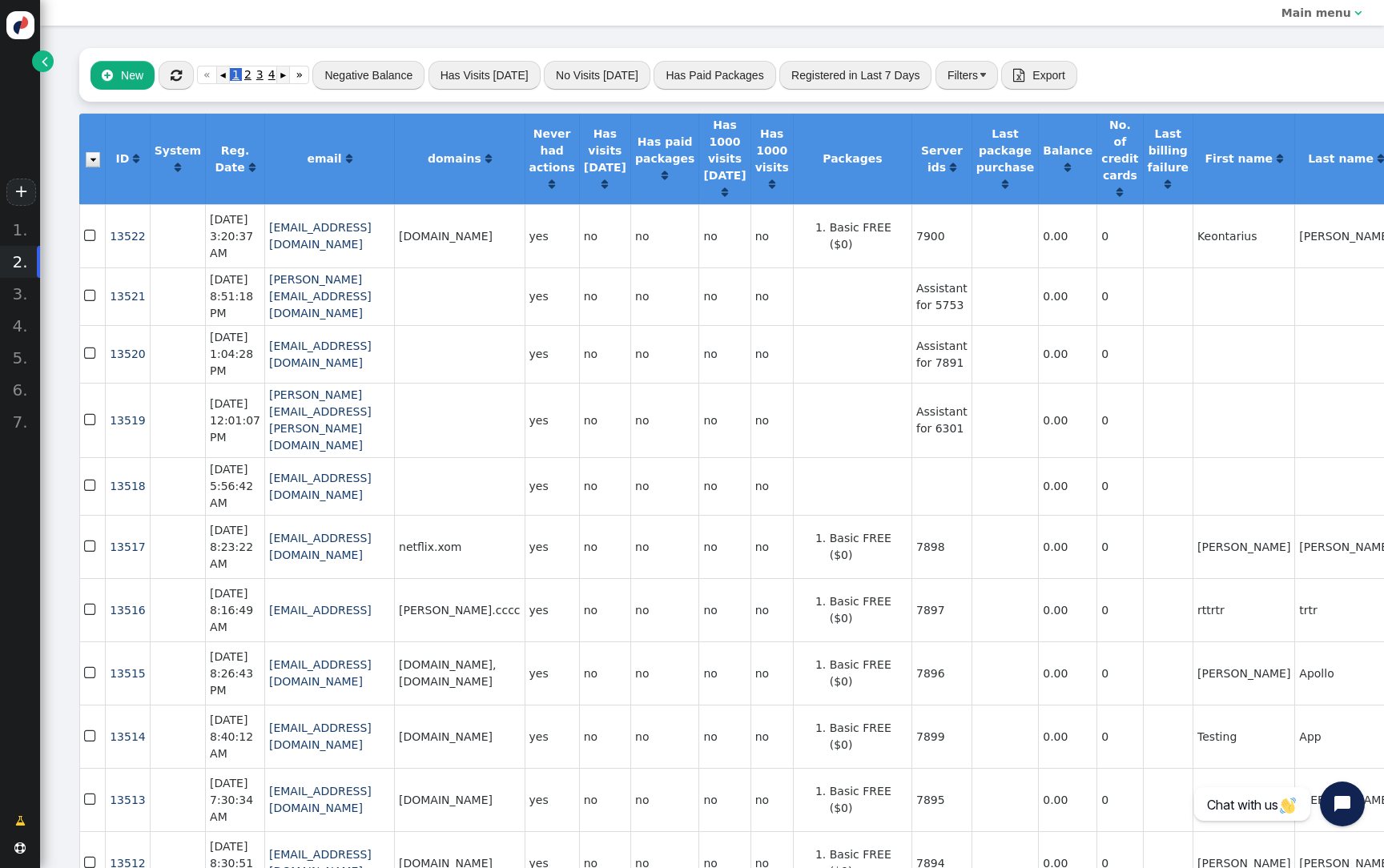
click at [183, 78] on button "" at bounding box center [176, 74] width 35 height 29
